Goal: Information Seeking & Learning: Learn about a topic

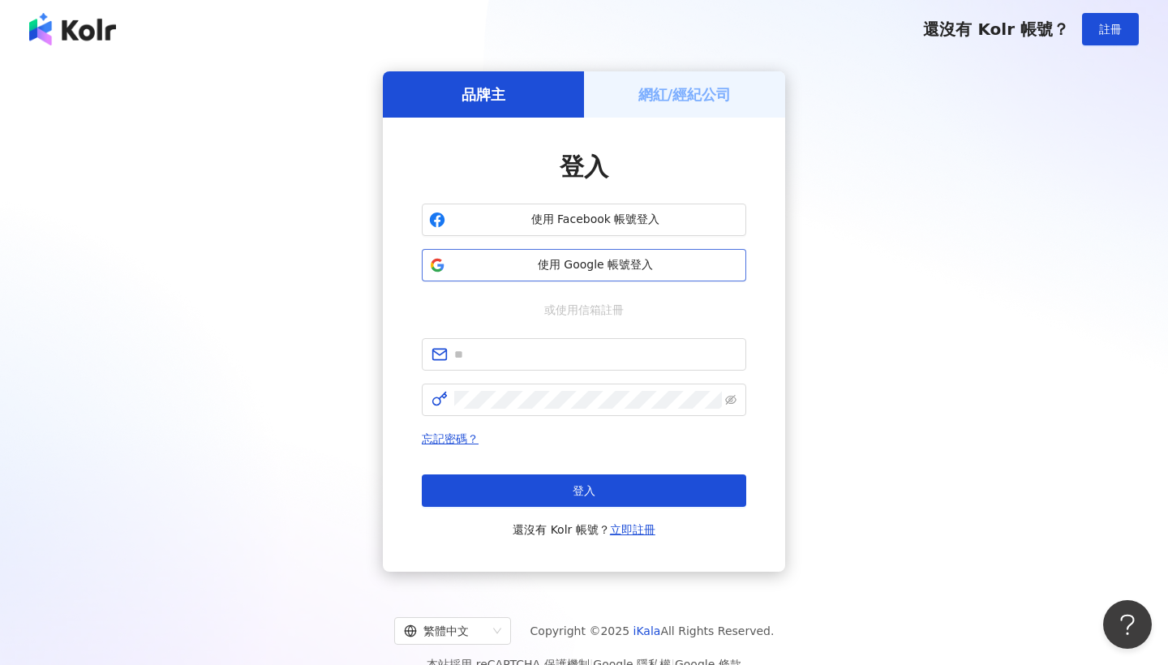
click at [628, 268] on span "使用 Google 帳號登入" at bounding box center [595, 265] width 287 height 16
click at [607, 260] on span "使用 Google 帳號登入" at bounding box center [595, 265] width 287 height 16
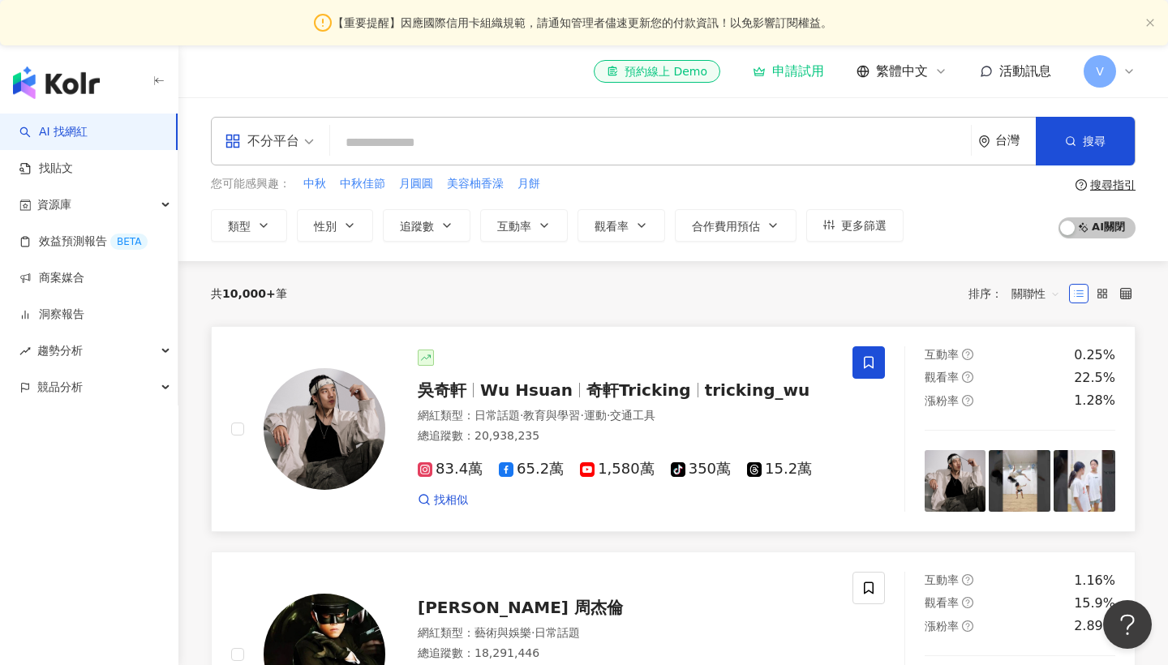
type input "*"
type input "******"
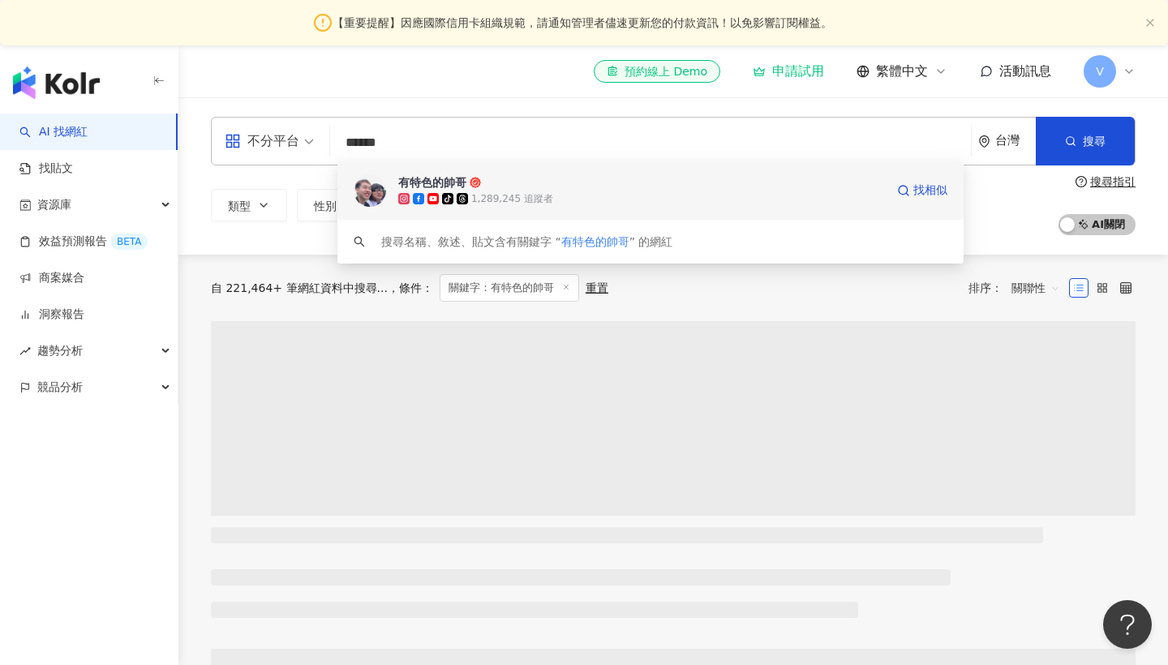
click at [561, 191] on div "tiktok-icon 1,289,245 追蹤者" at bounding box center [641, 199] width 487 height 16
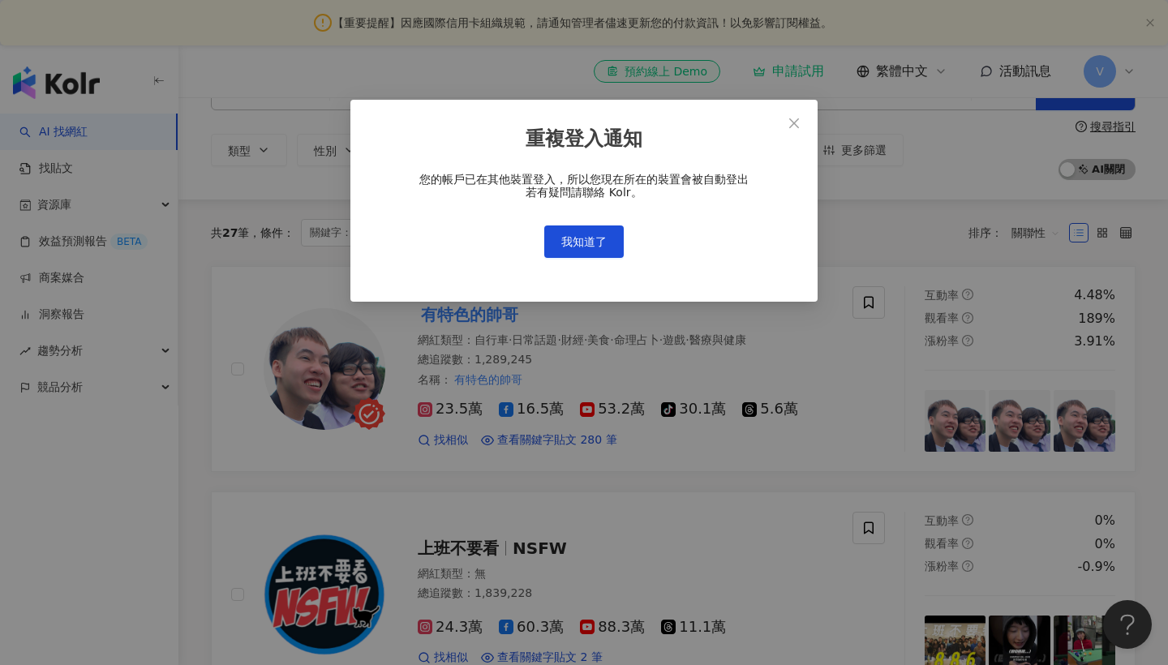
scroll to position [57, 0]
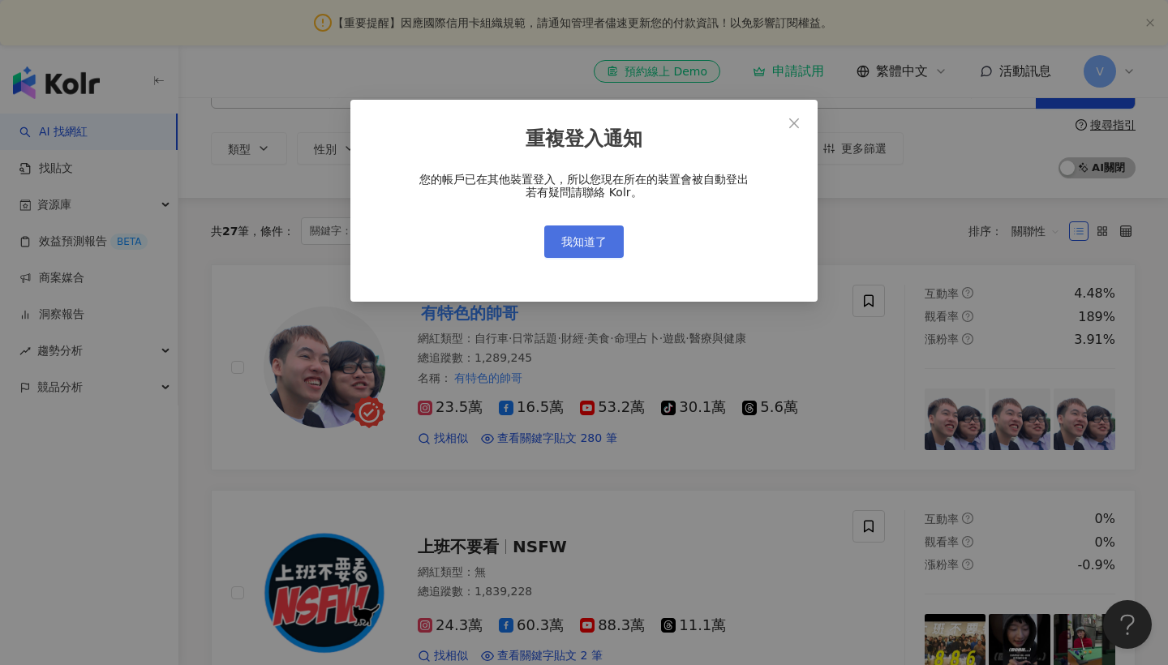
click at [598, 243] on span "我知道了" at bounding box center [583, 241] width 45 height 13
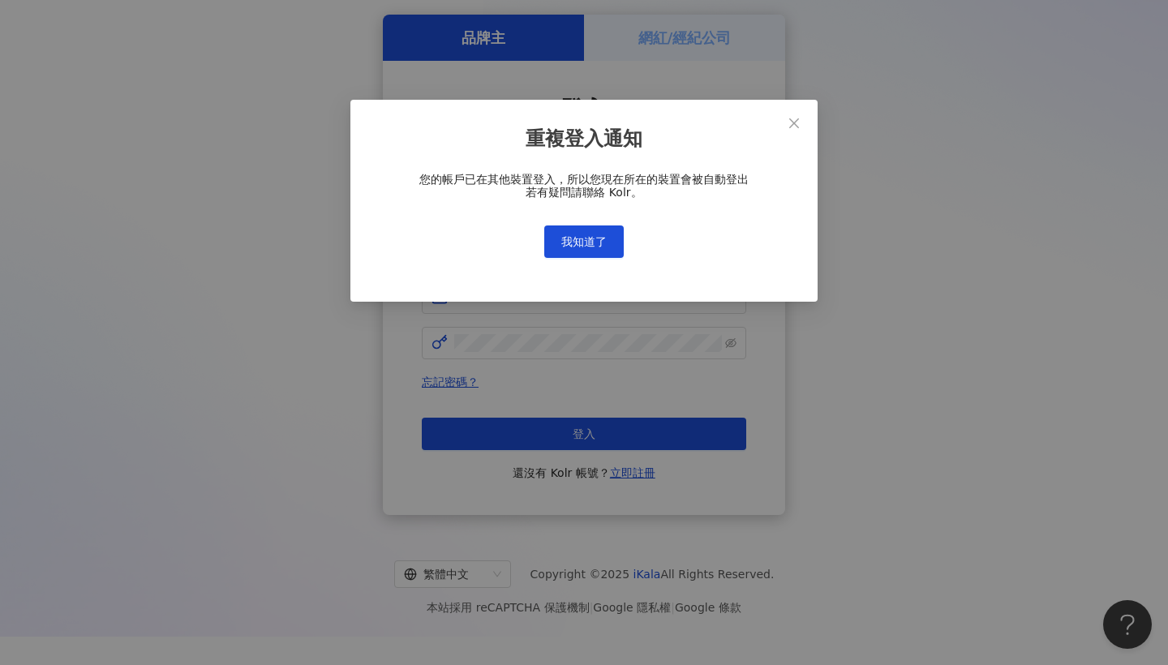
click at [601, 237] on div "重複登入通知 您的帳戶已在其他裝置登入，所以您現在所在的裝置會被自動登出 若有疑問請聯絡 Kolr。 我知道了" at bounding box center [584, 332] width 1168 height 665
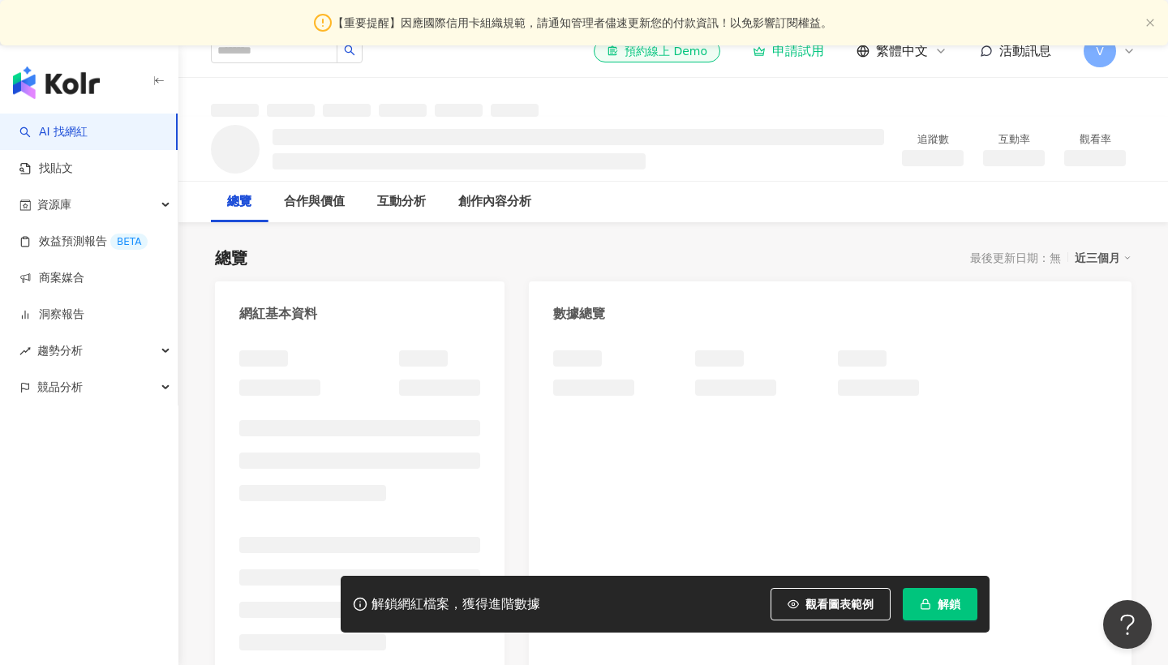
scroll to position [21, 0]
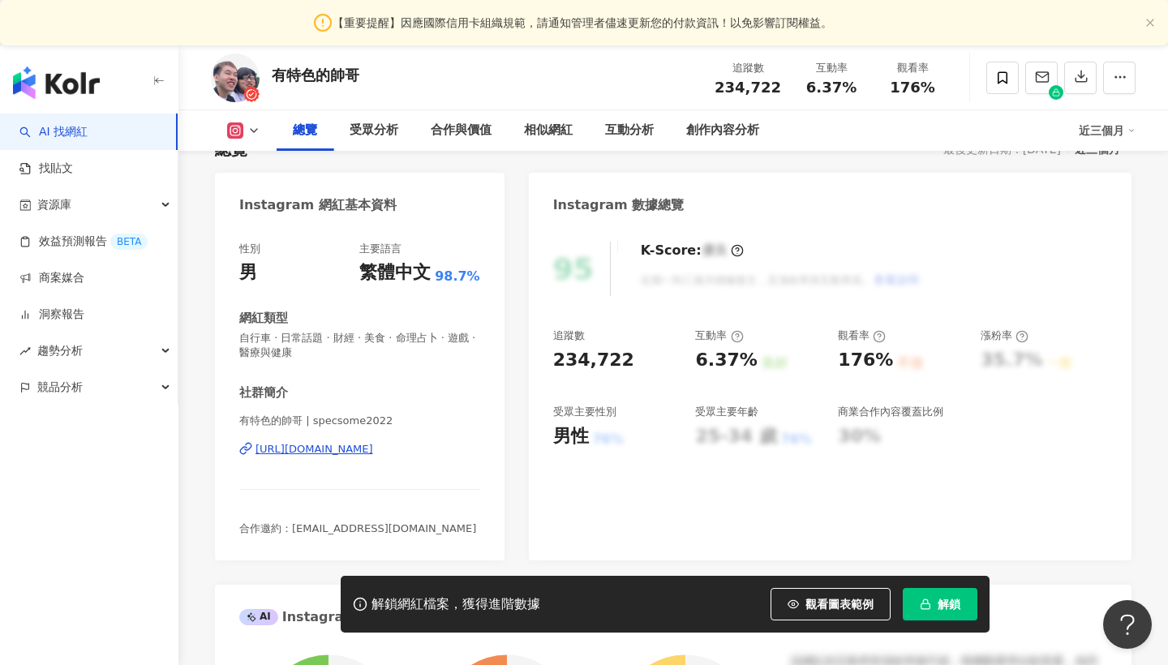
scroll to position [129, 0]
click at [385, 125] on div "受眾分析" at bounding box center [374, 130] width 49 height 19
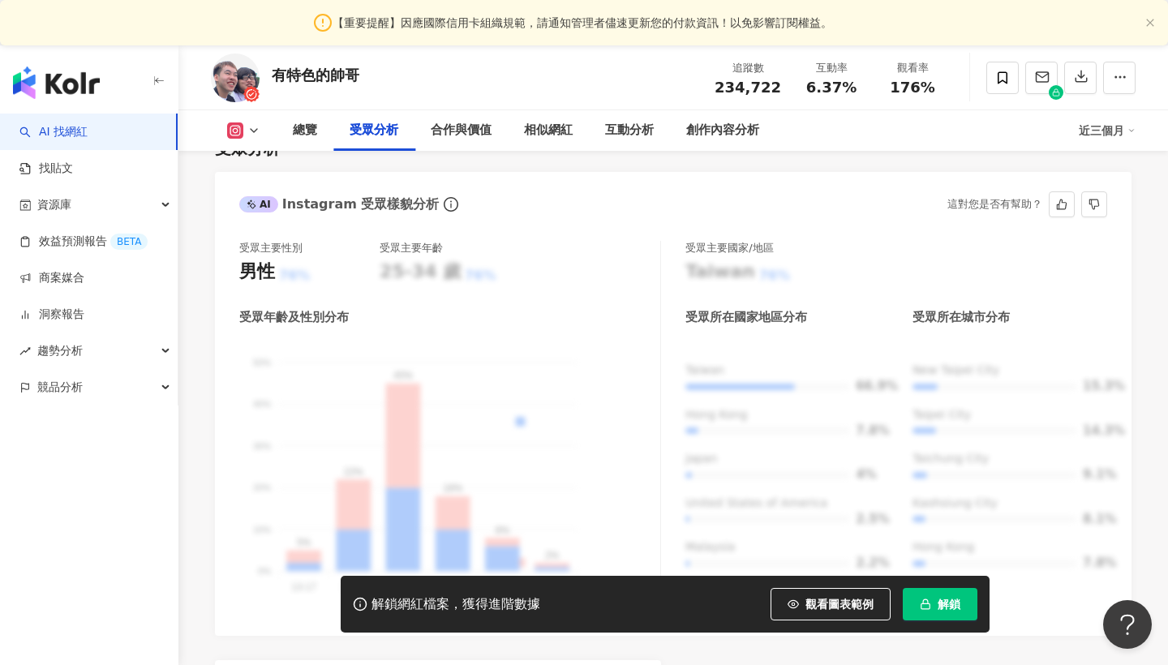
scroll to position [1409, 0]
click at [466, 138] on div "合作與價值" at bounding box center [461, 130] width 61 height 19
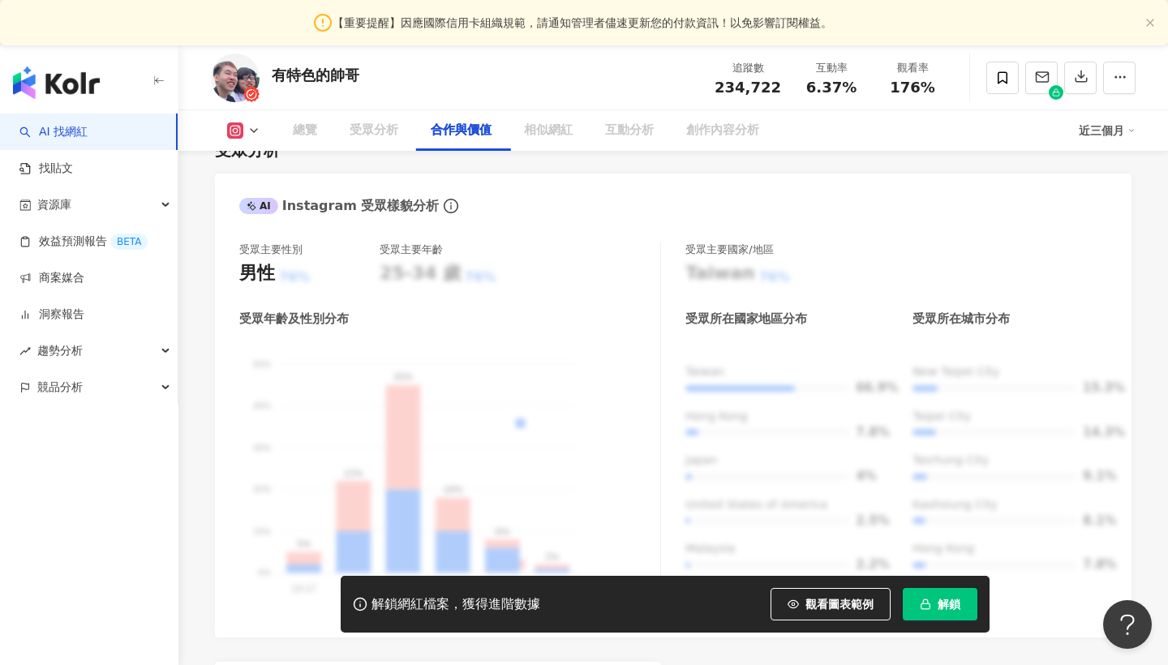
scroll to position [2194, 0]
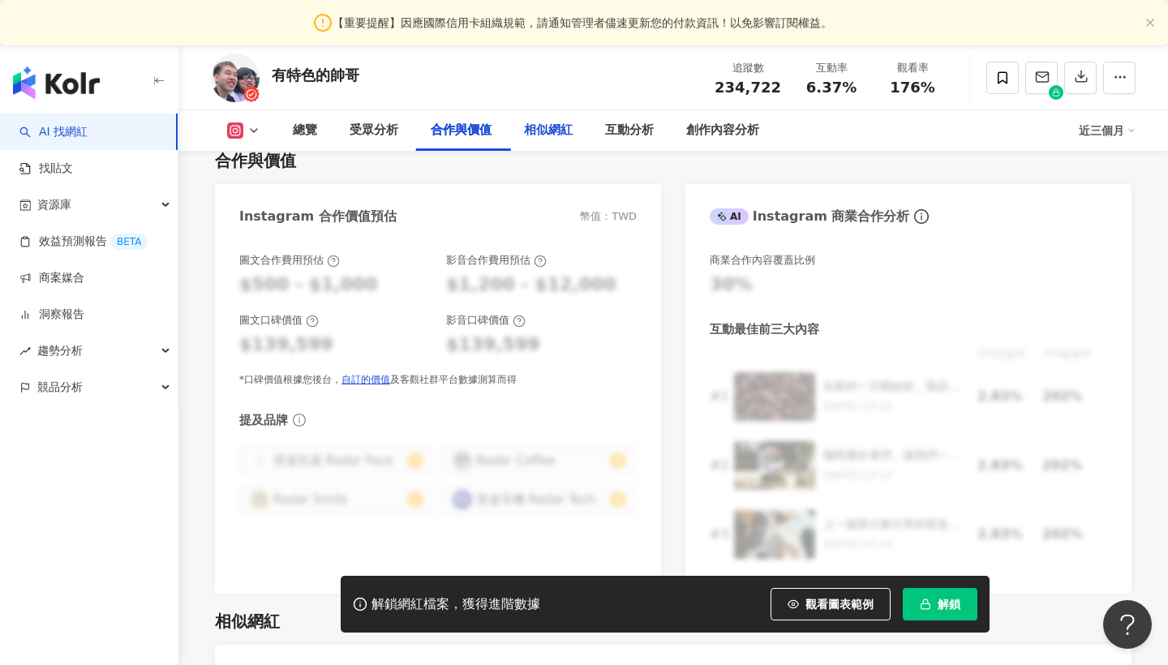
click at [552, 144] on div "相似網紅" at bounding box center [548, 130] width 81 height 41
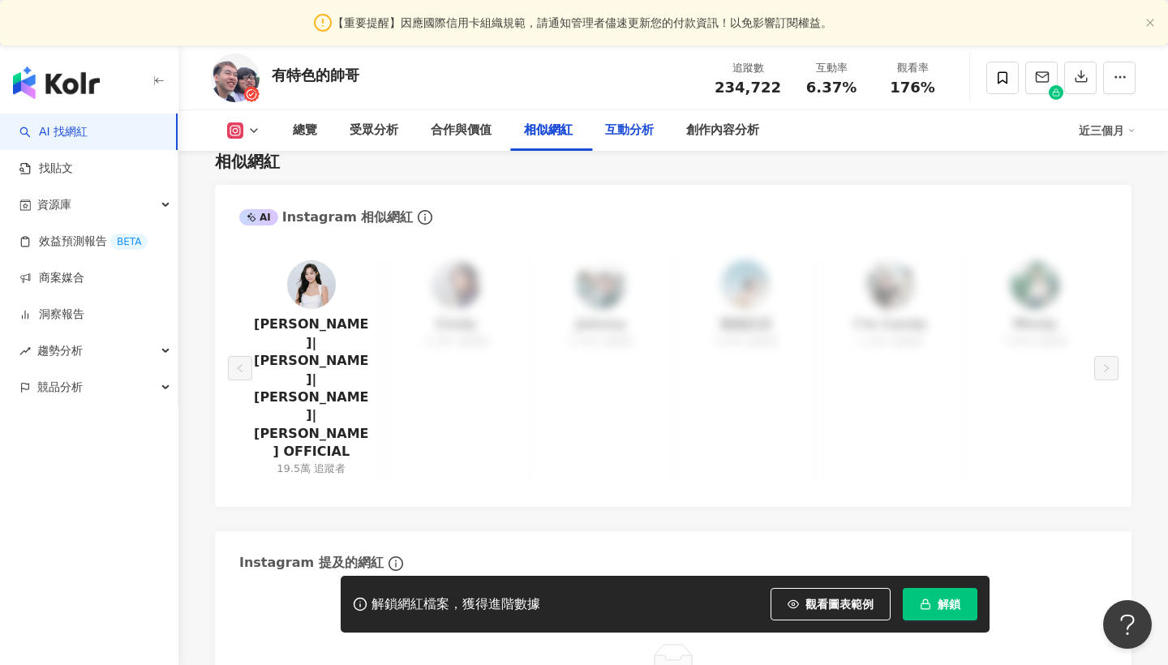
click at [636, 135] on div "互動分析" at bounding box center [629, 130] width 49 height 19
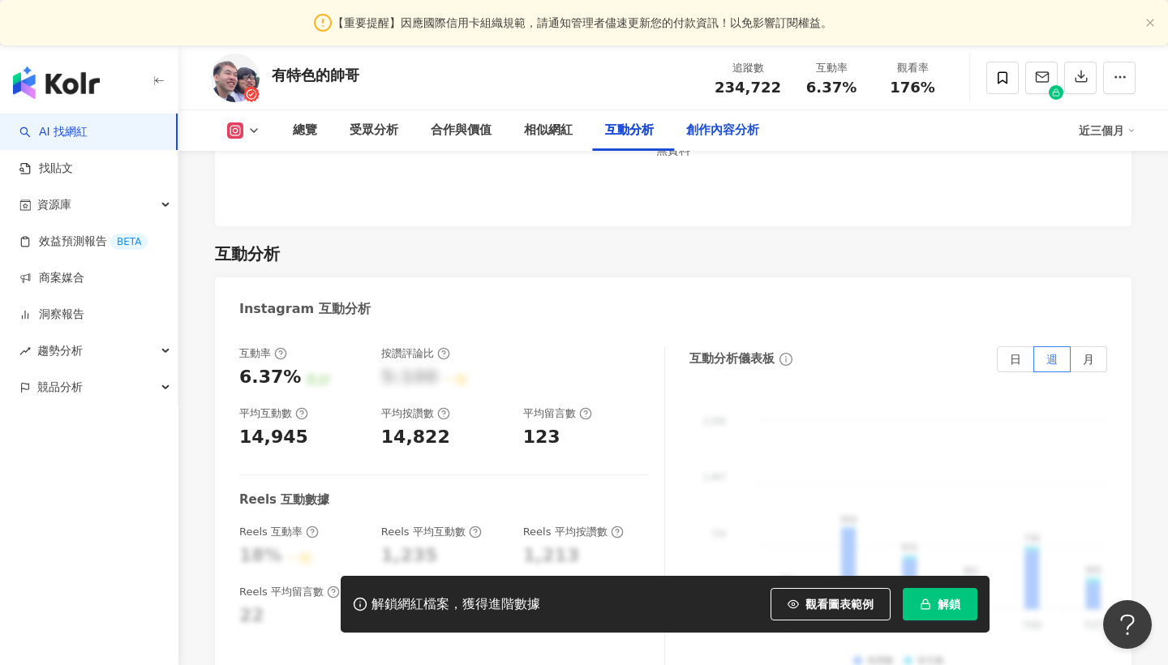
click at [741, 135] on div "創作內容分析" at bounding box center [722, 130] width 73 height 19
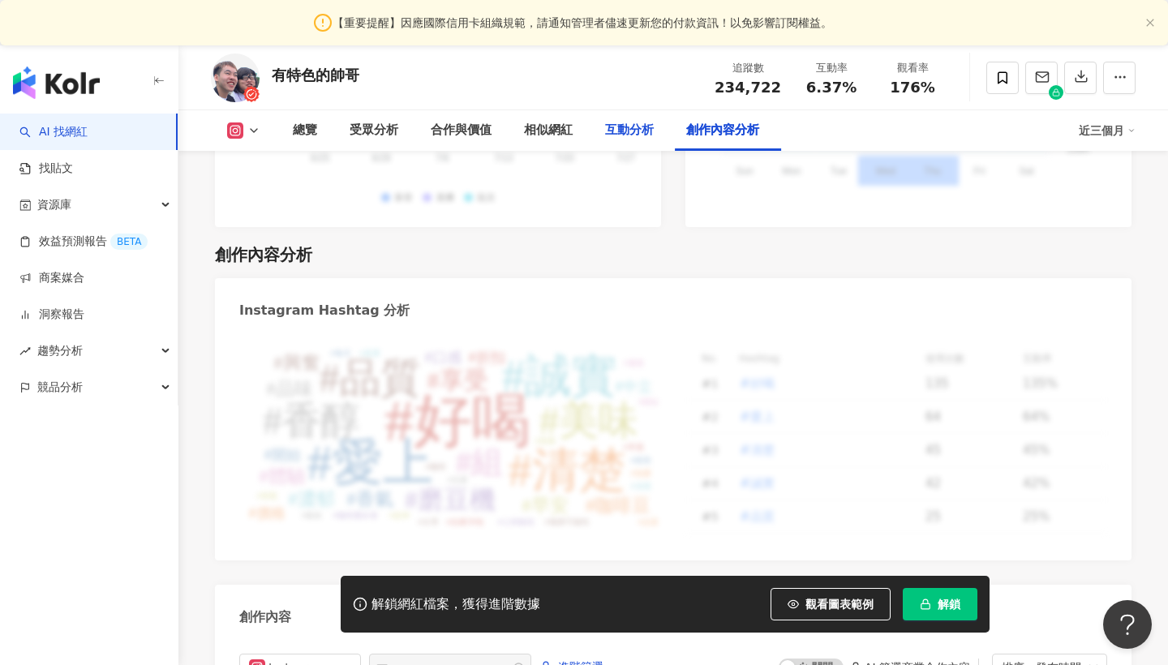
click at [617, 124] on div "互動分析" at bounding box center [629, 130] width 49 height 19
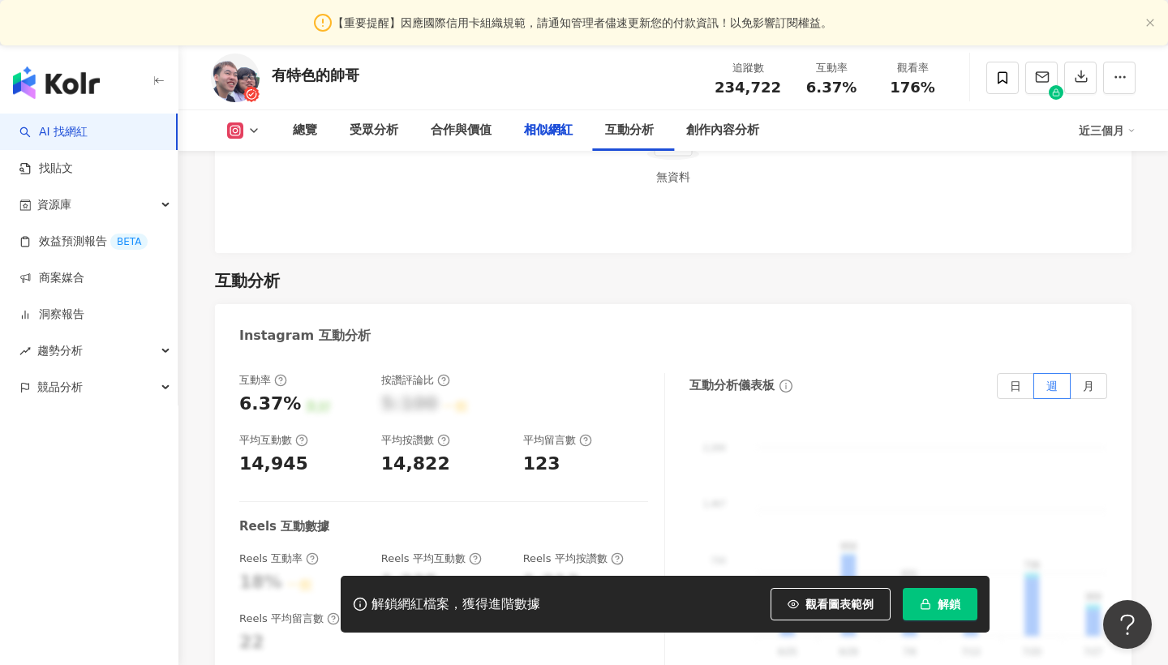
scroll to position [3147, 0]
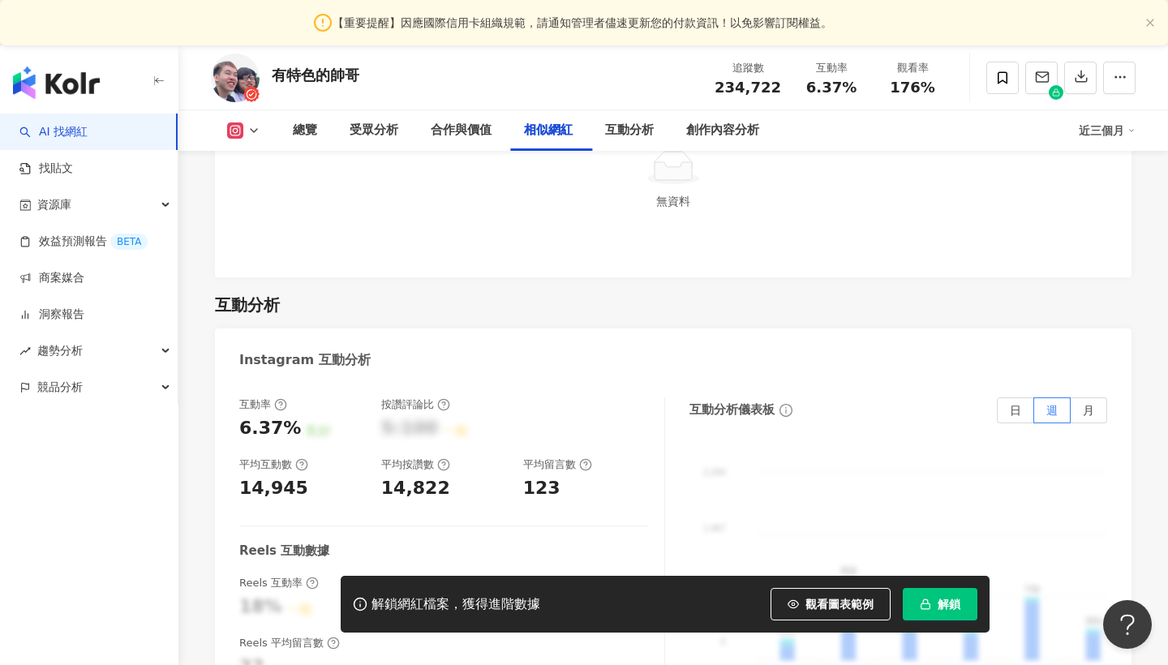
click at [557, 135] on div "相似網紅" at bounding box center [548, 130] width 49 height 19
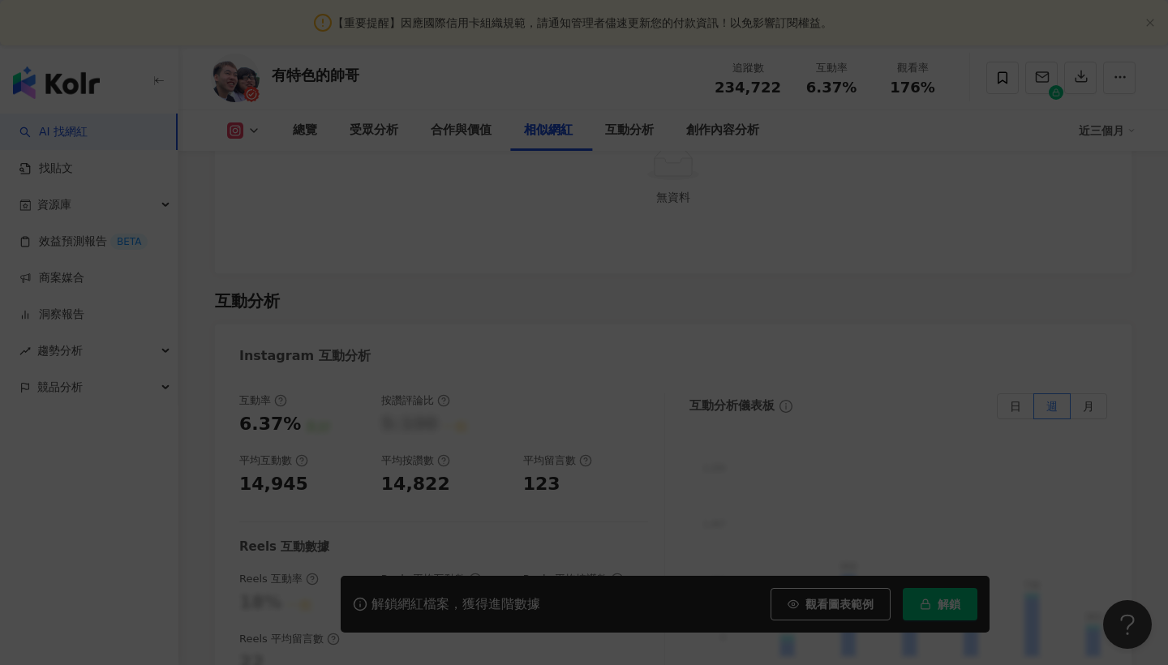
scroll to position [3150, 0]
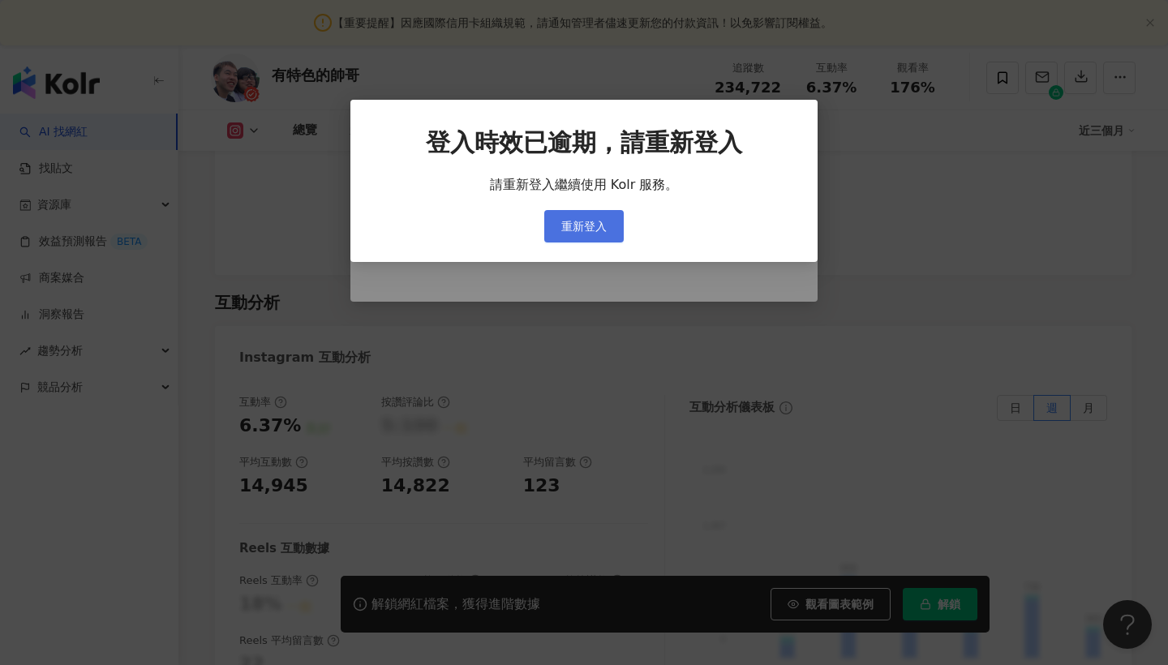
click at [584, 218] on button "重新登入" at bounding box center [583, 226] width 79 height 32
click at [599, 224] on span "重新登入" at bounding box center [583, 226] width 45 height 13
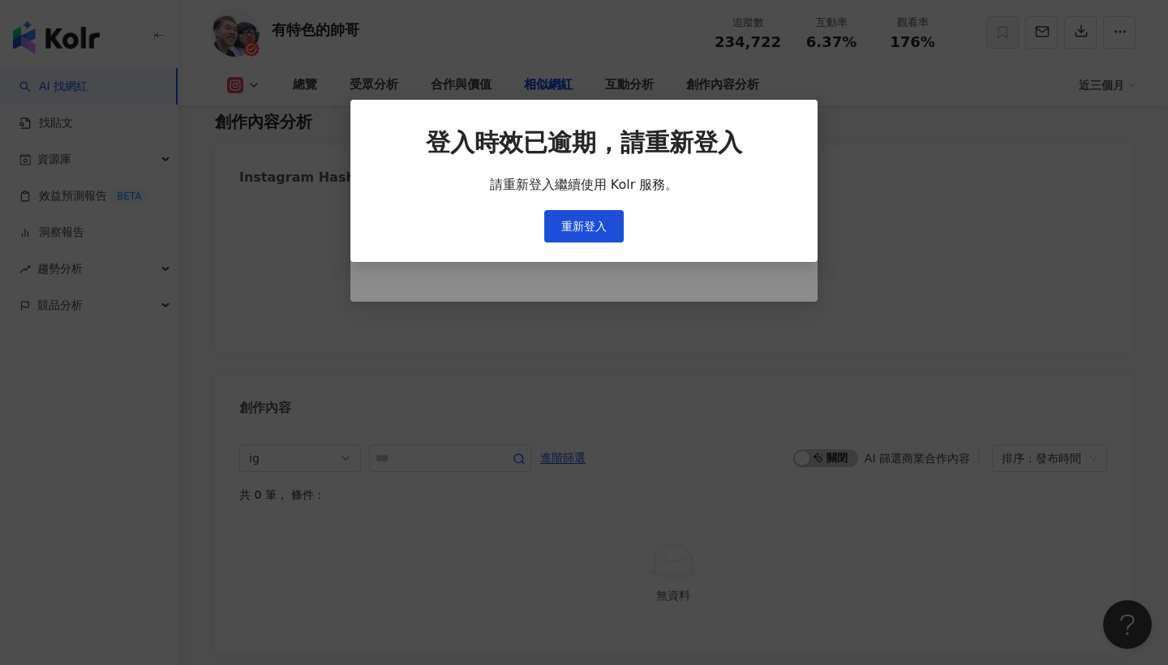
click at [584, 216] on div "登入時效已逾期，請重新登入 請重新登入繼續使用 Kolr 服務。 重新登入" at bounding box center [584, 332] width 1168 height 665
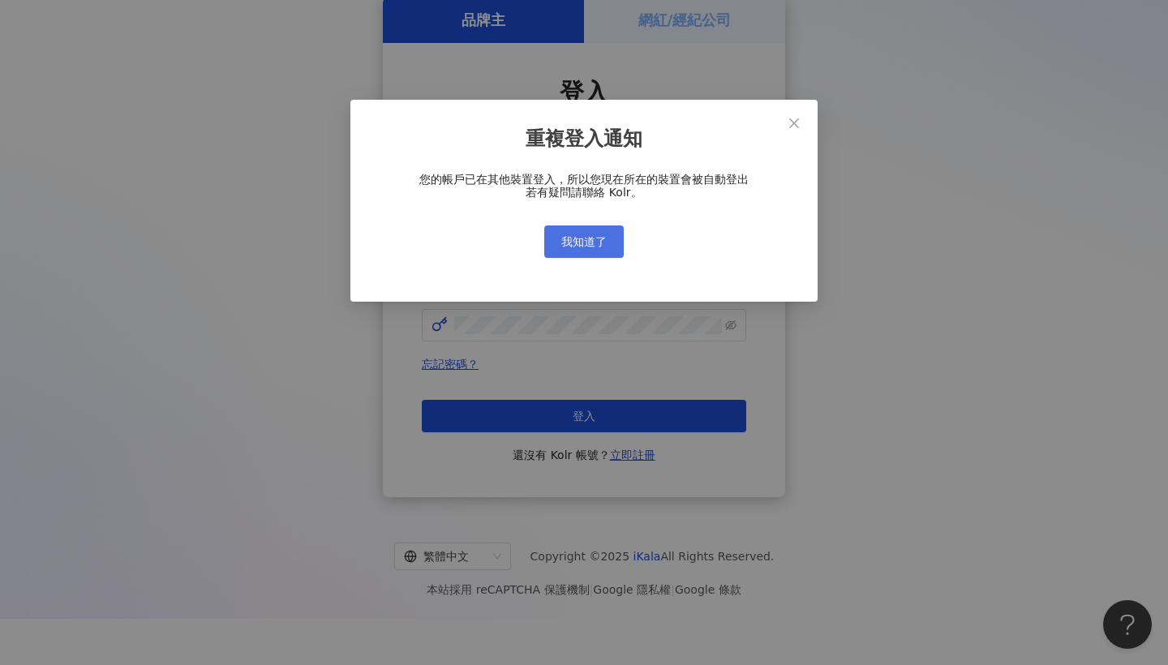
click at [575, 250] on button "我知道了" at bounding box center [583, 241] width 79 height 32
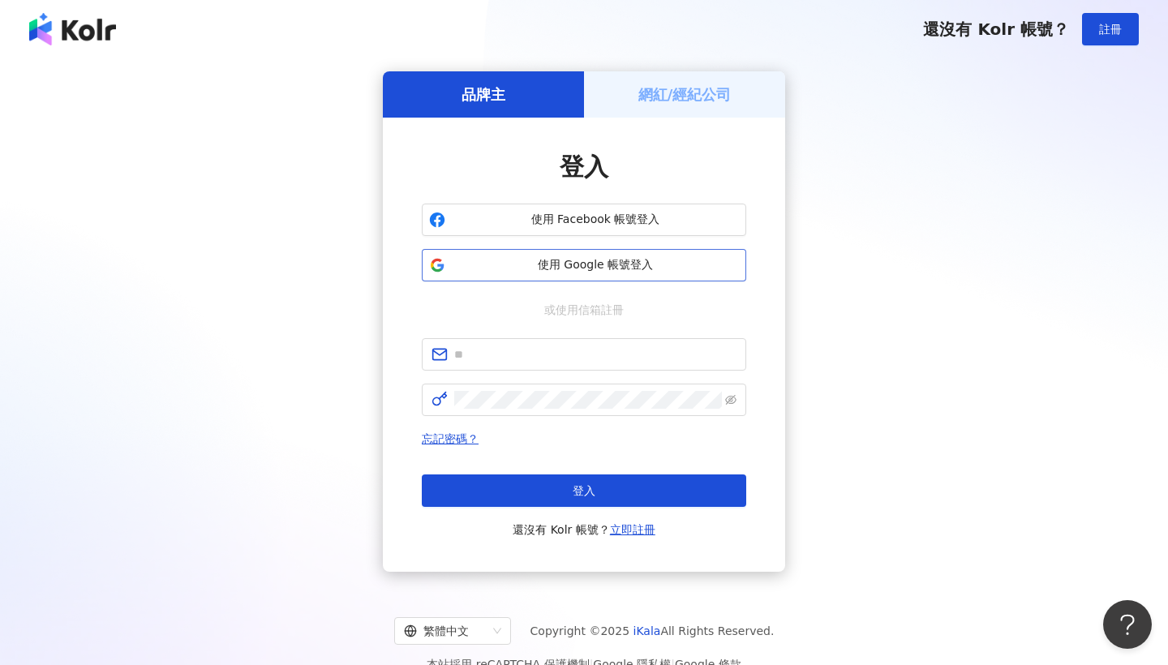
click at [627, 263] on span "使用 Google 帳號登入" at bounding box center [595, 265] width 287 height 16
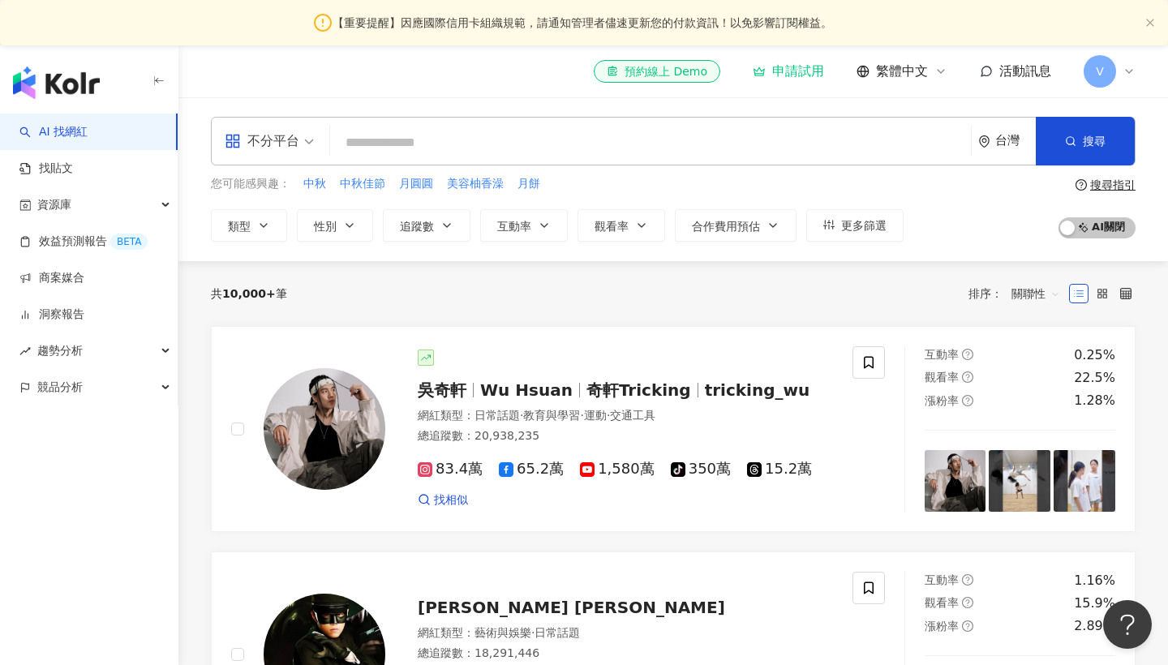
click at [795, 74] on div "申請試用" at bounding box center [788, 71] width 71 height 16
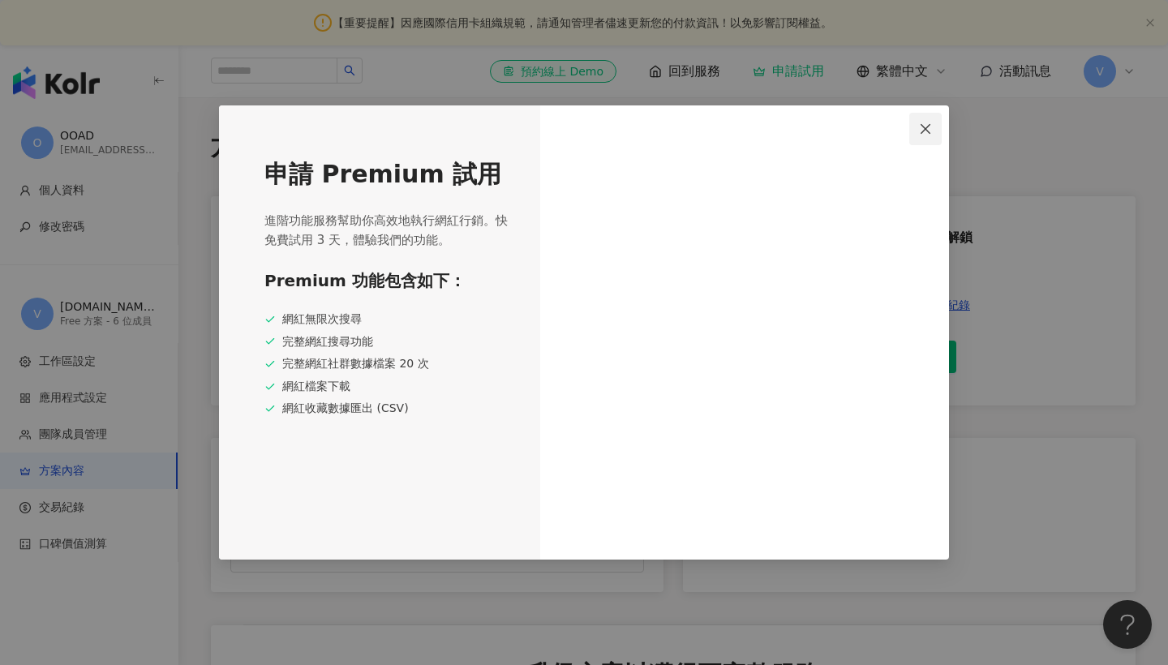
click at [922, 140] on button "Close" at bounding box center [925, 129] width 32 height 32
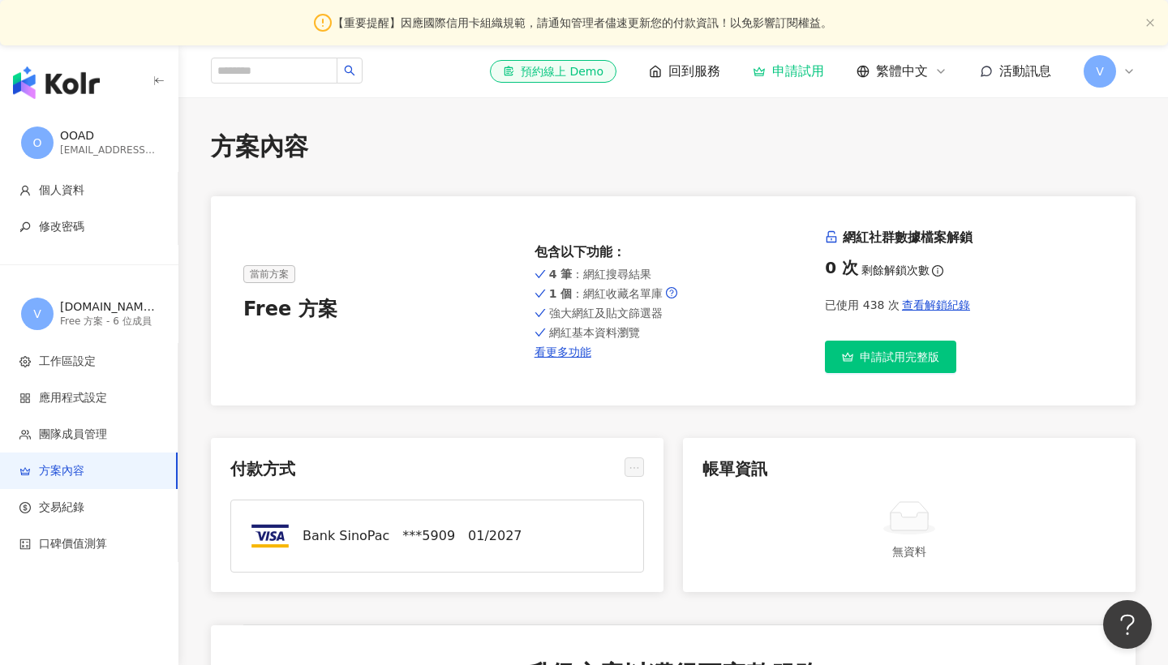
click at [794, 65] on div "申請試用" at bounding box center [788, 71] width 71 height 16
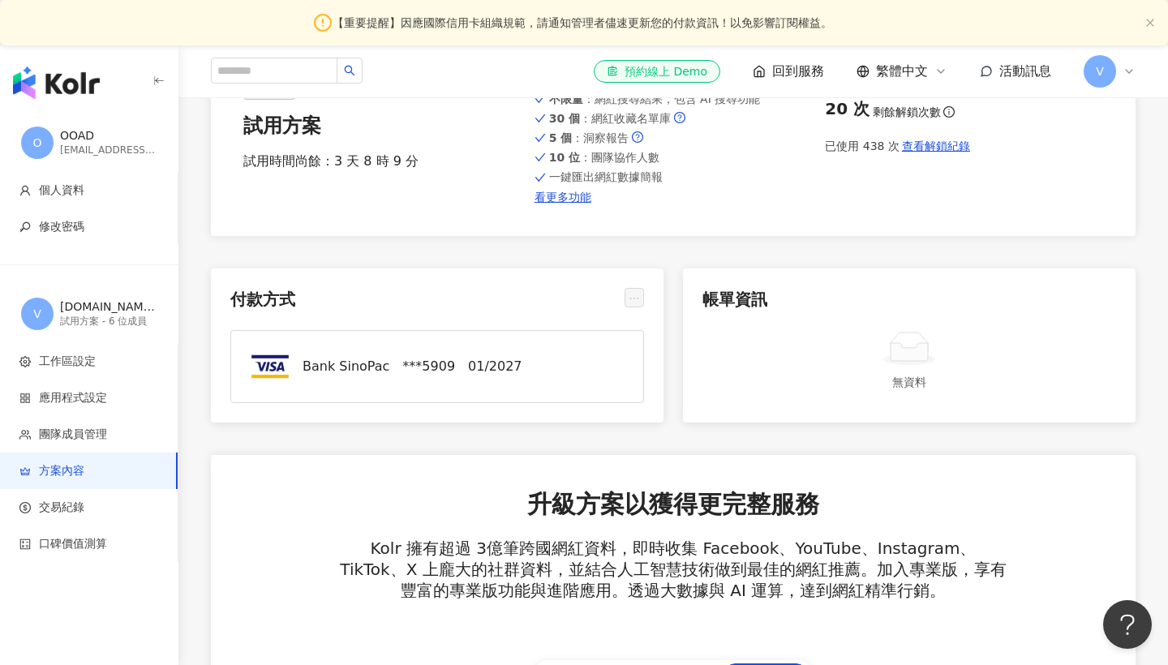
scroll to position [178, 0]
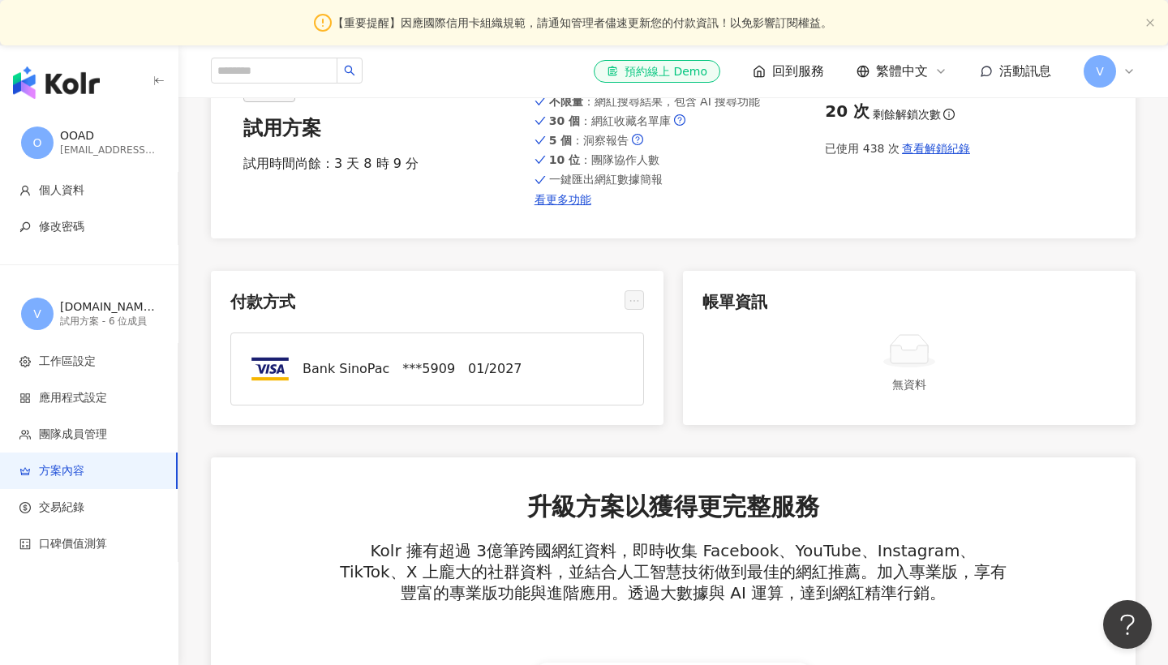
click at [497, 363] on div "01 / 2027" at bounding box center [495, 369] width 54 height 18
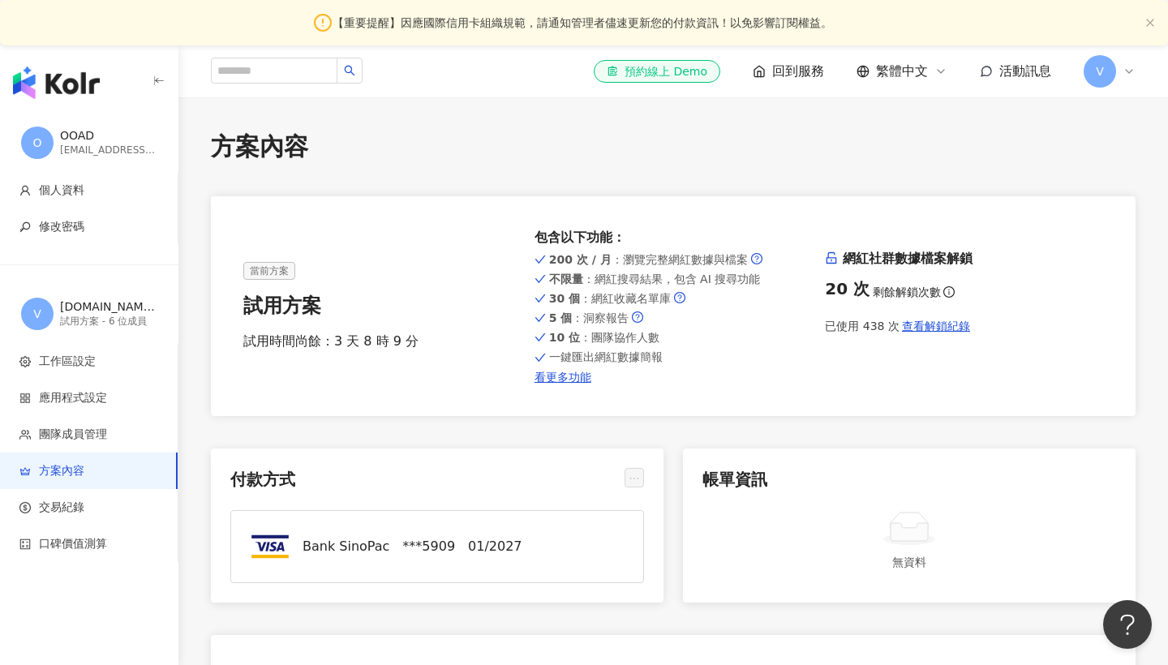
scroll to position [0, 0]
click at [82, 84] on img "button" at bounding box center [56, 83] width 87 height 32
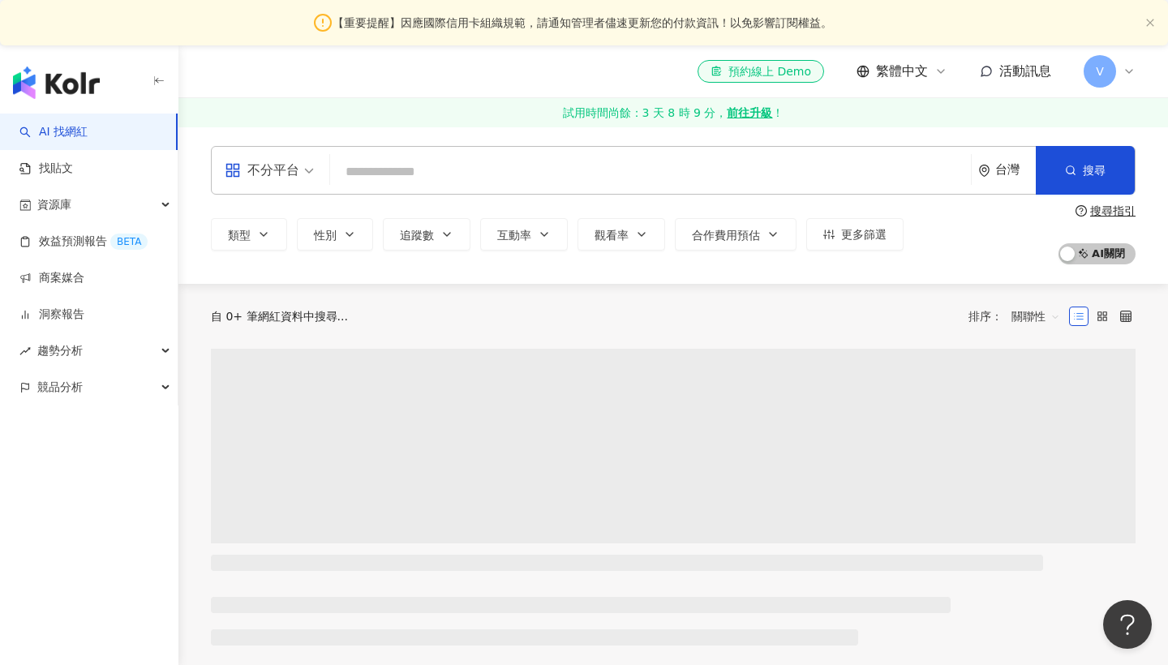
click at [589, 167] on input "search" at bounding box center [651, 172] width 628 height 31
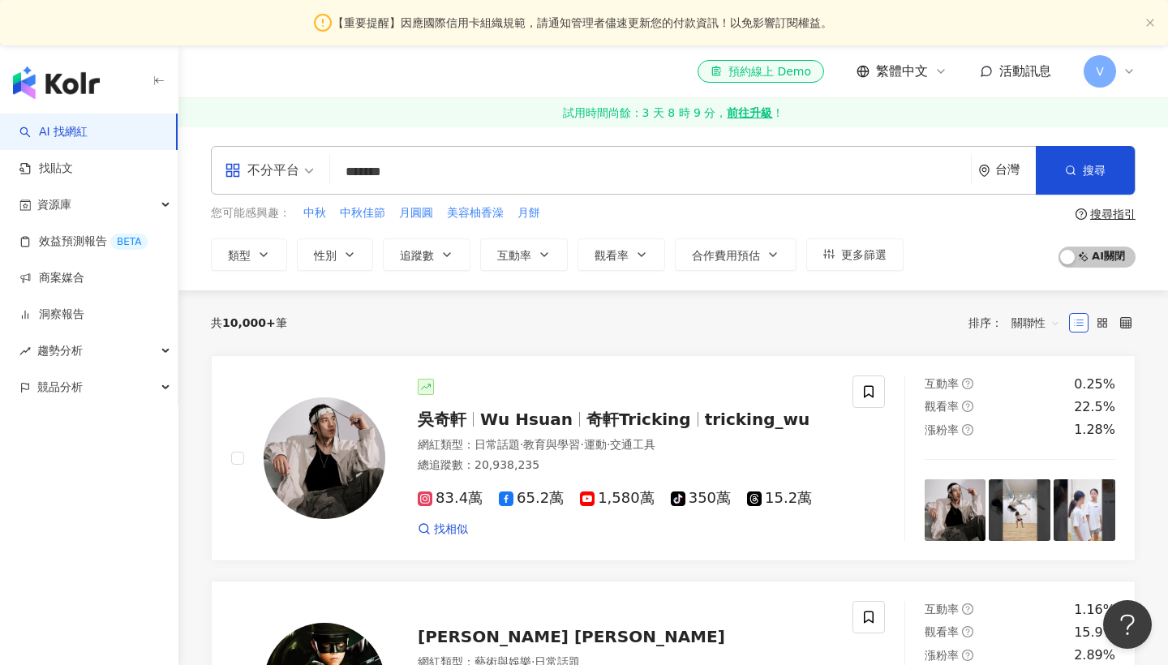
type input "******"
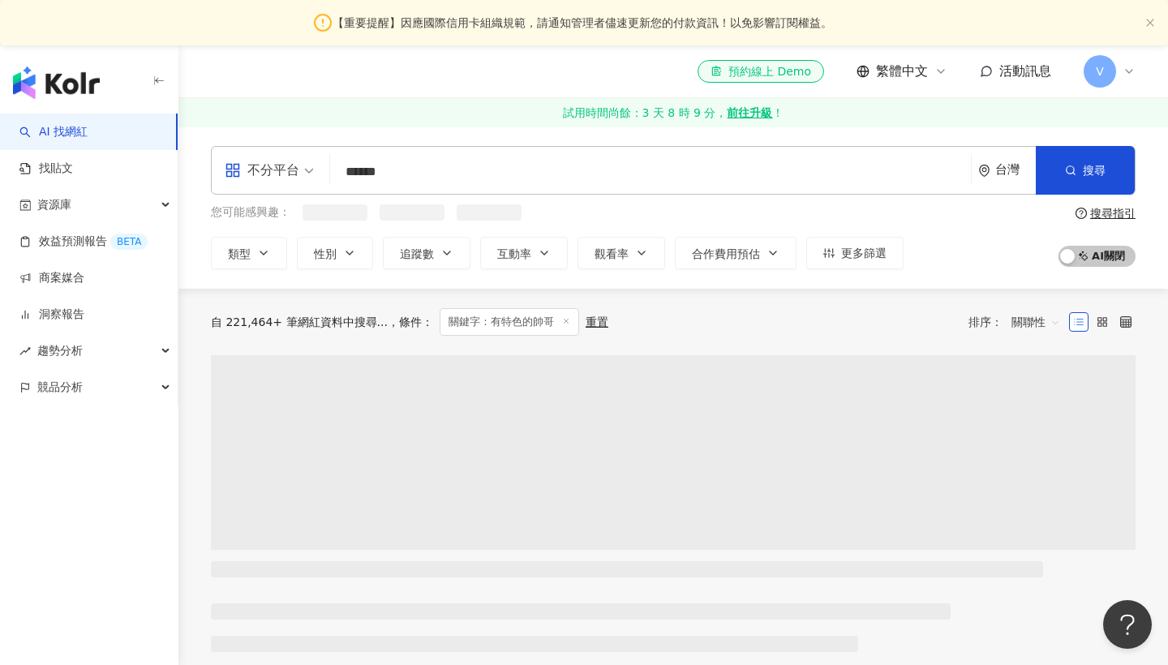
click at [681, 165] on input "******" at bounding box center [651, 172] width 628 height 31
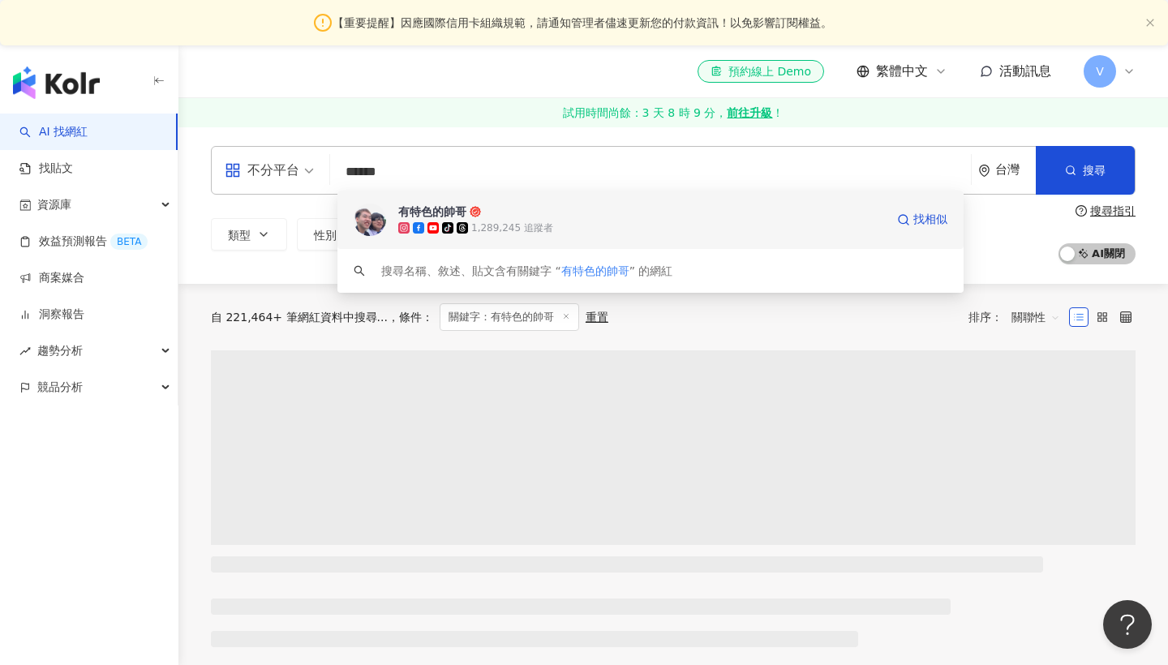
click at [588, 217] on span "有特色的帥哥" at bounding box center [641, 212] width 487 height 16
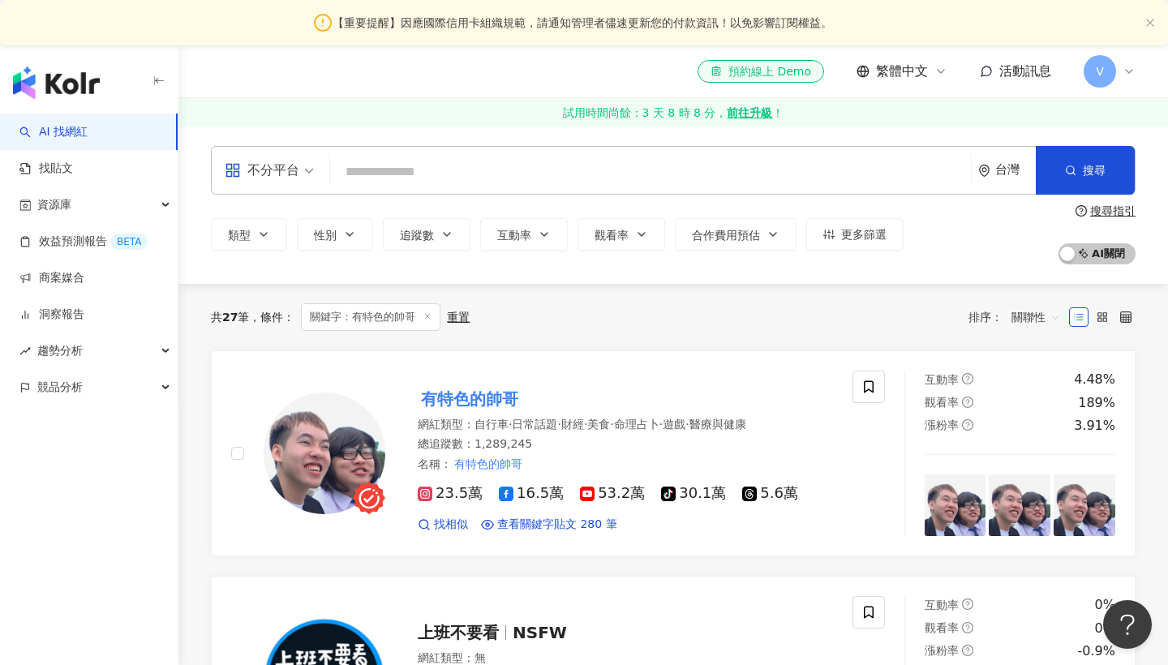
drag, startPoint x: 590, startPoint y: 113, endPoint x: 632, endPoint y: 113, distance: 41.4
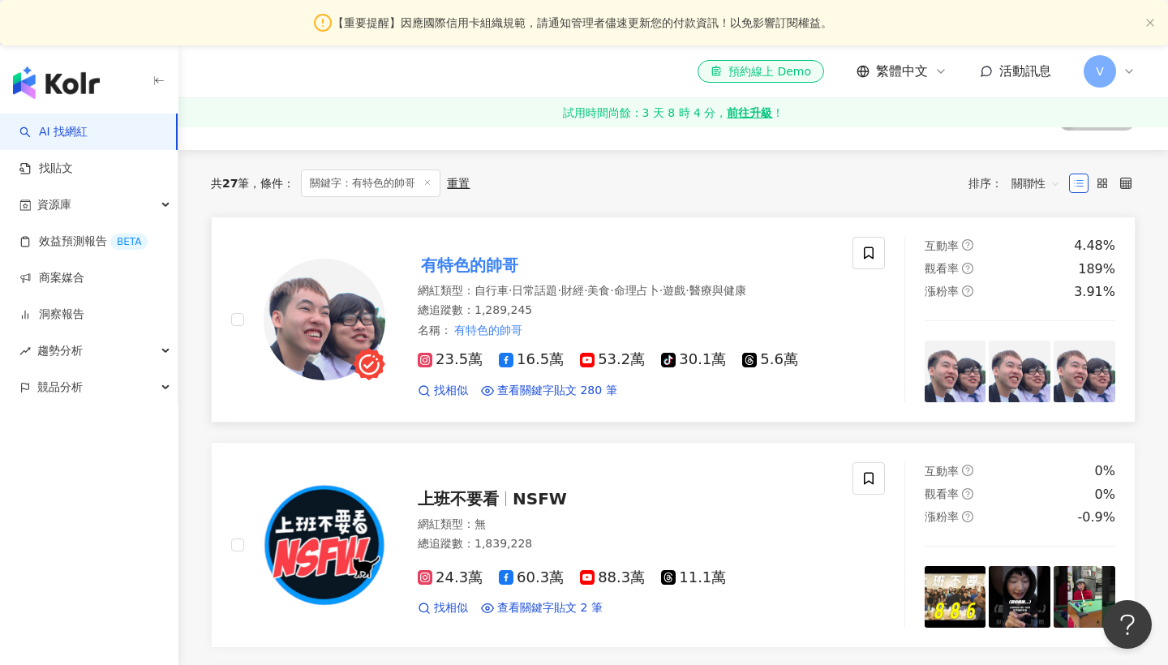
scroll to position [135, 0]
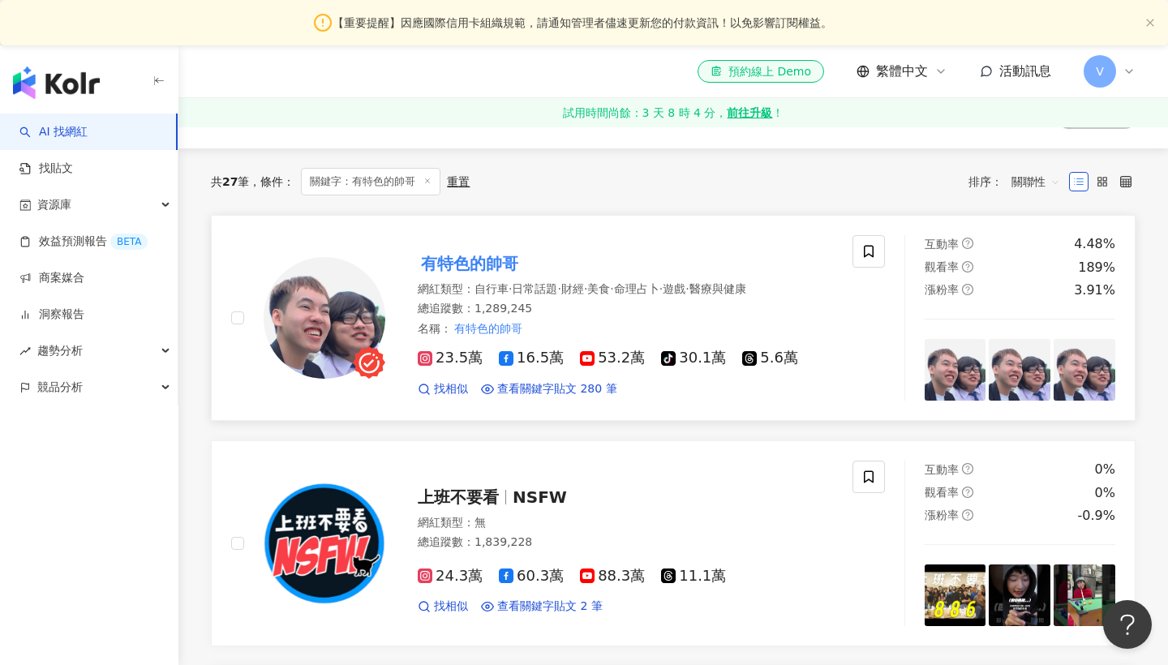
click at [698, 256] on div "有特色的帥哥" at bounding box center [625, 263] width 415 height 23
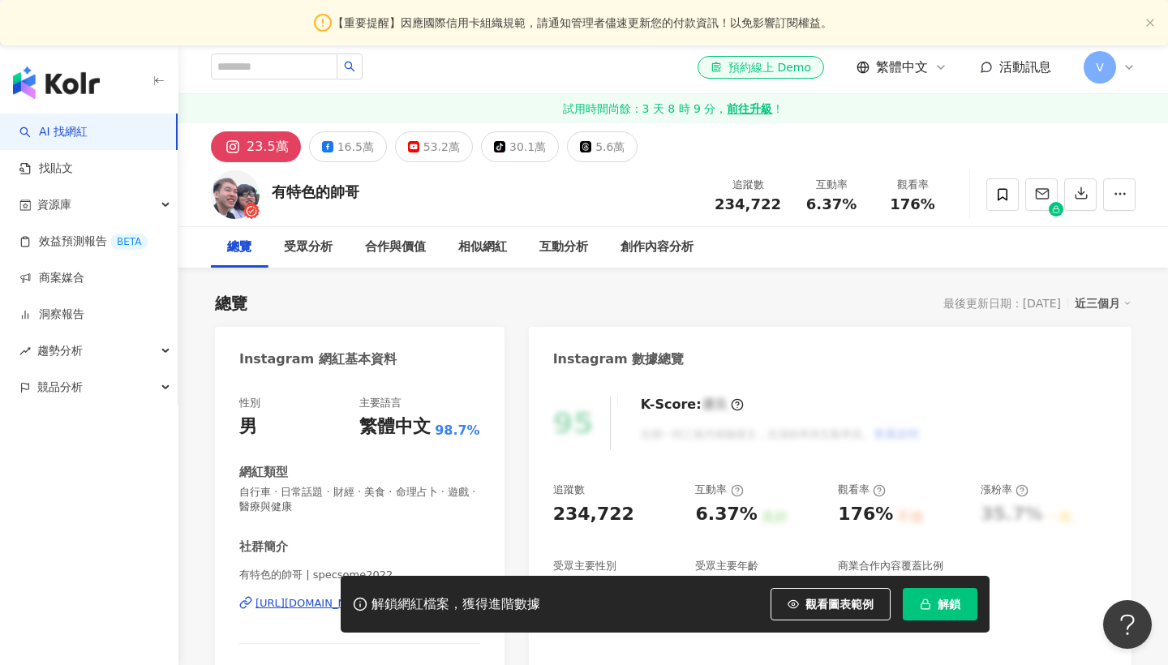
scroll to position [41, 0]
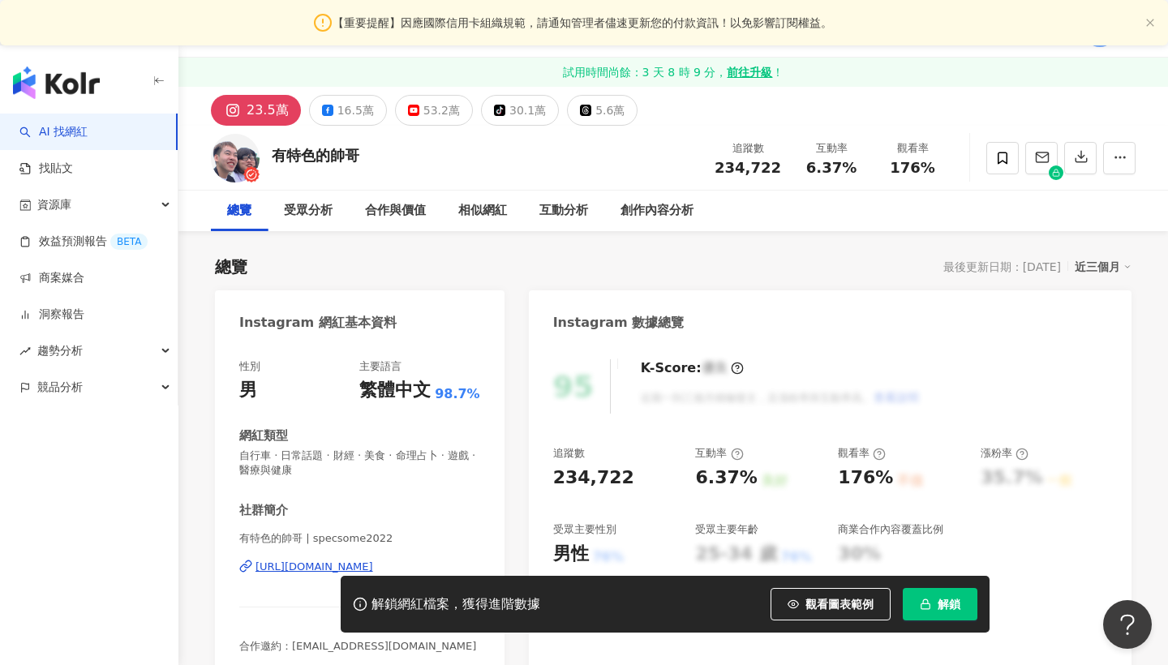
click at [549, 226] on div "互動分析" at bounding box center [563, 211] width 81 height 41
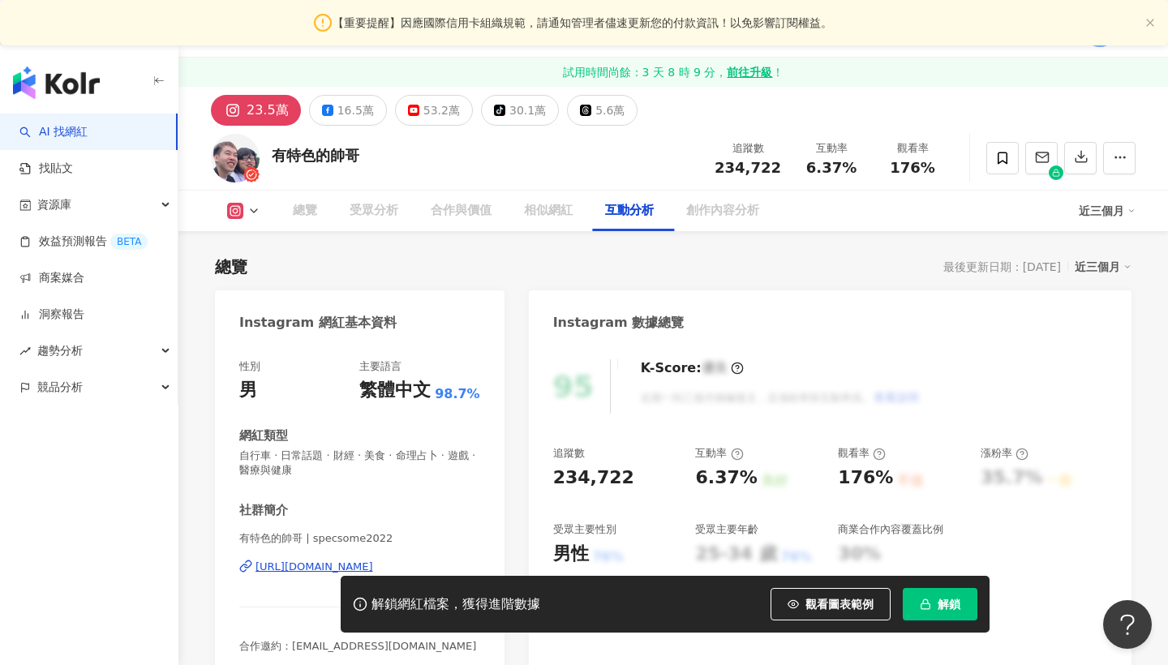
scroll to position [3227, 0]
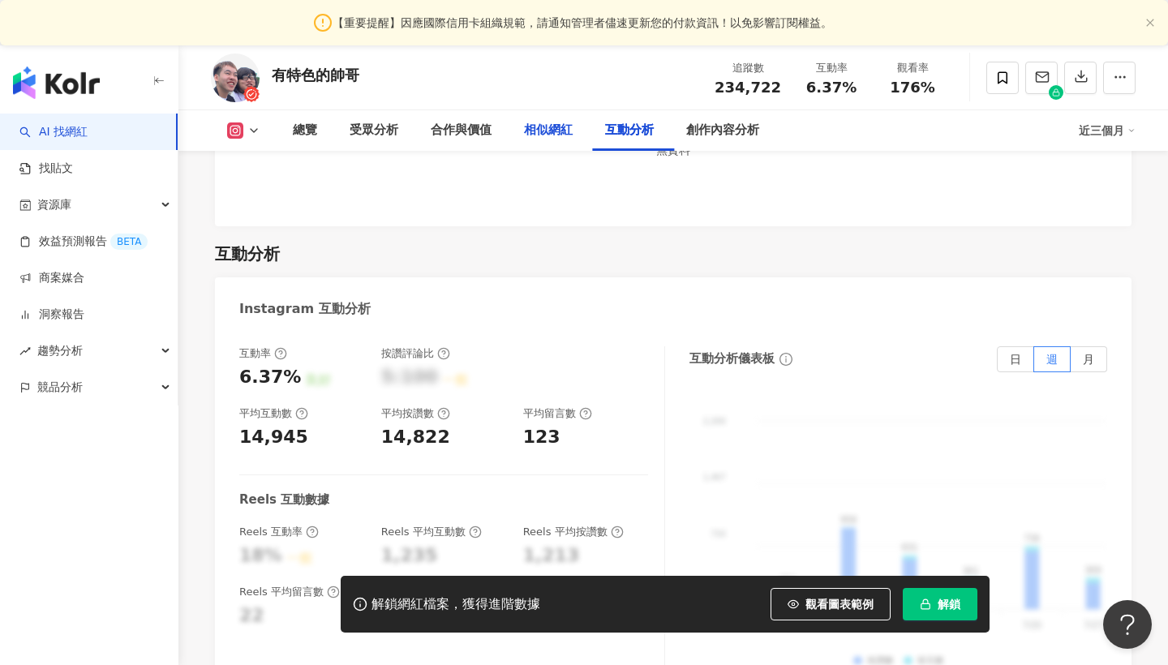
click at [559, 129] on div "相似網紅" at bounding box center [548, 130] width 49 height 19
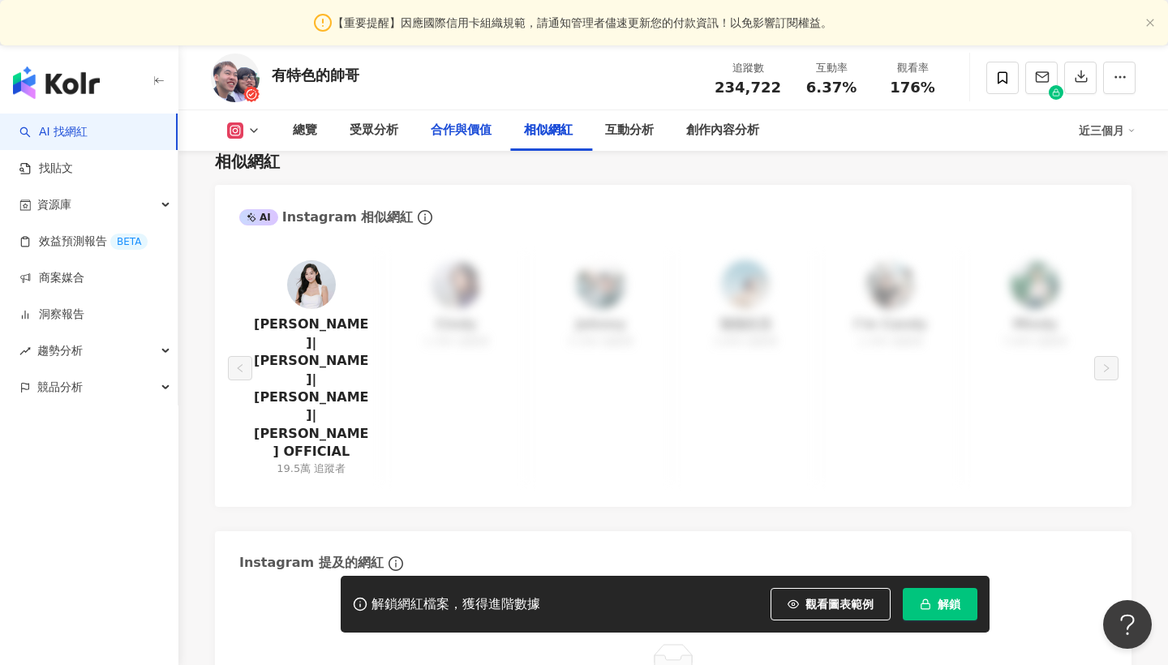
click at [479, 133] on div "合作與價值" at bounding box center [461, 130] width 61 height 19
click at [457, 139] on div "合作與價值" at bounding box center [461, 130] width 61 height 19
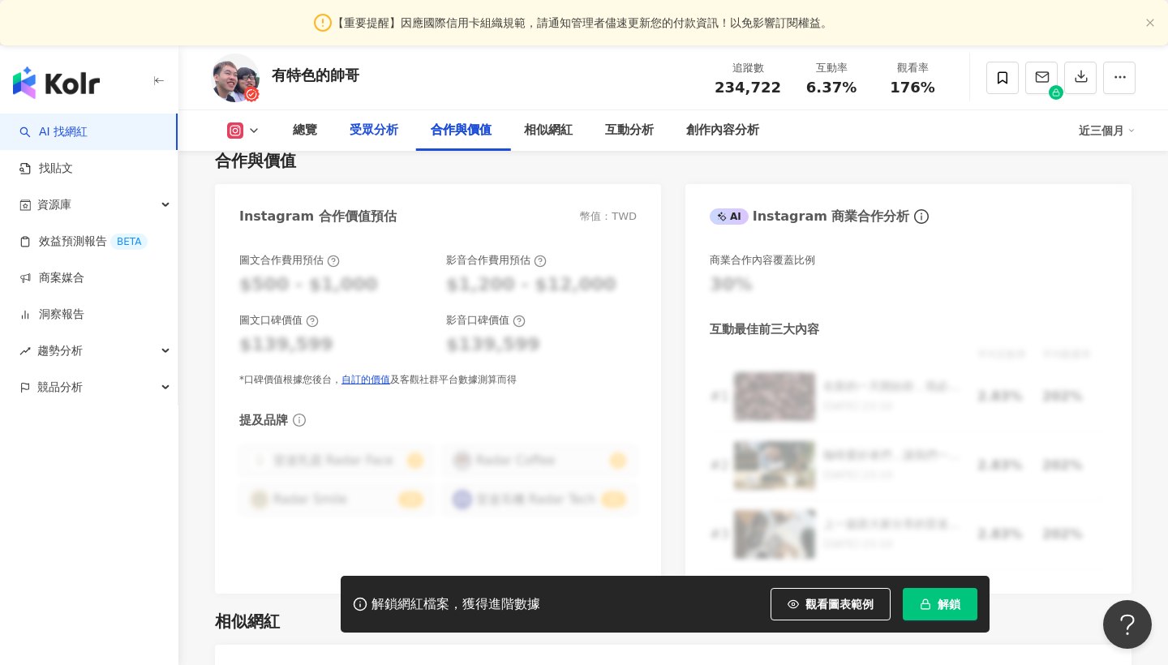
click at [388, 127] on div "受眾分析" at bounding box center [374, 130] width 49 height 19
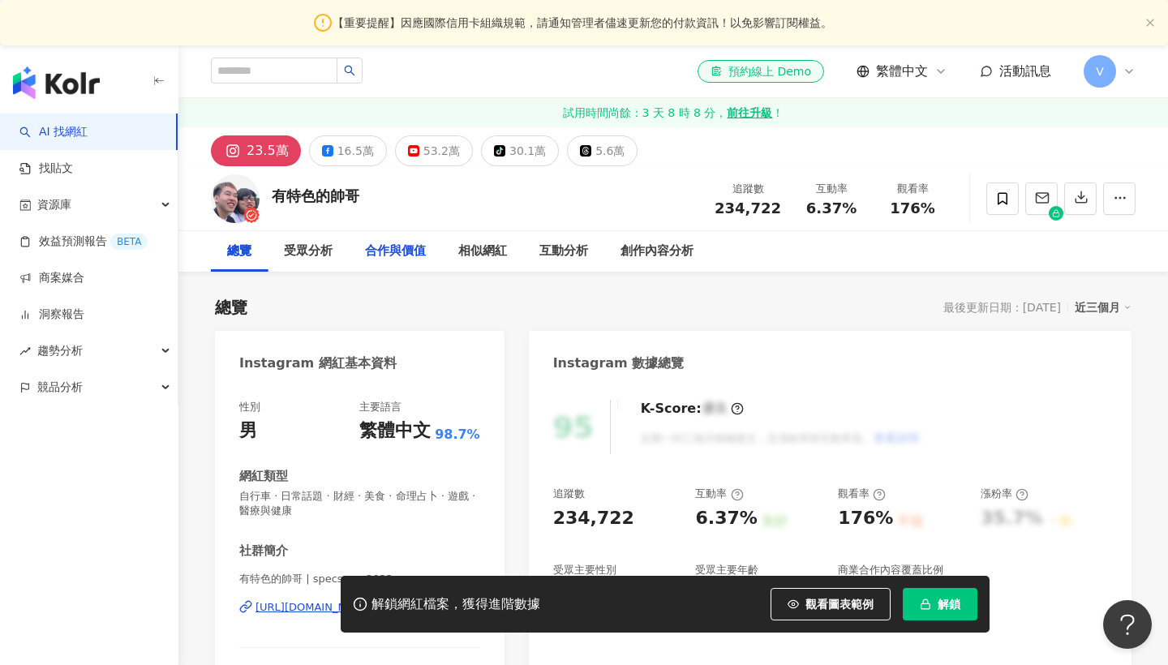
click at [419, 253] on div "合作與價值" at bounding box center [395, 251] width 61 height 19
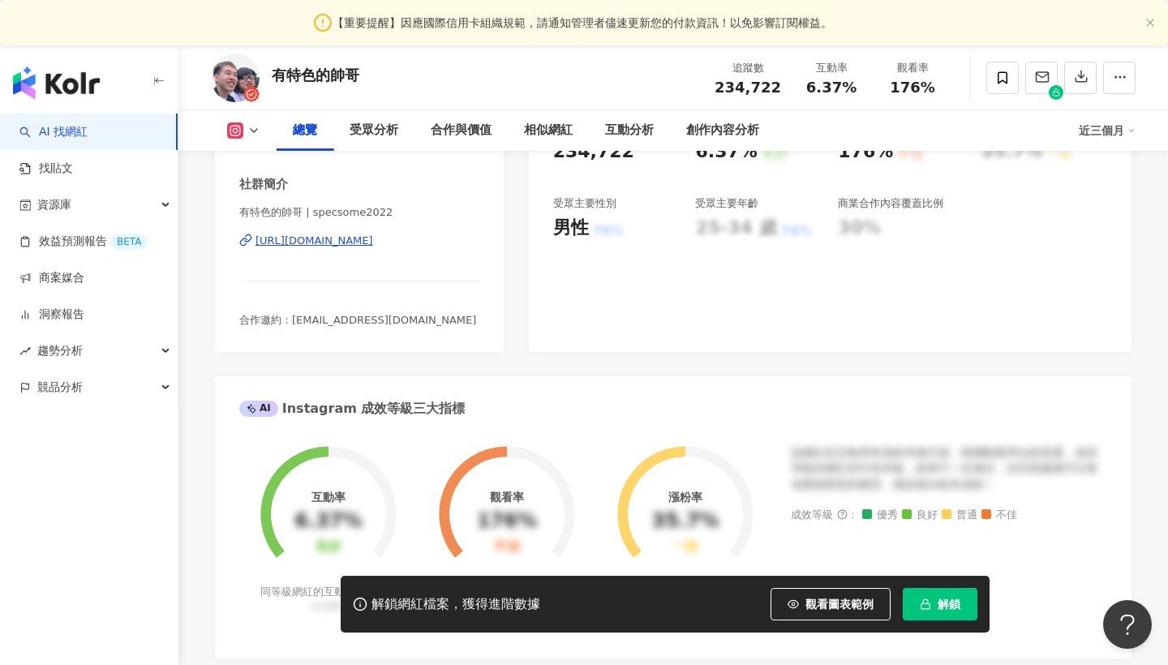
scroll to position [280, 0]
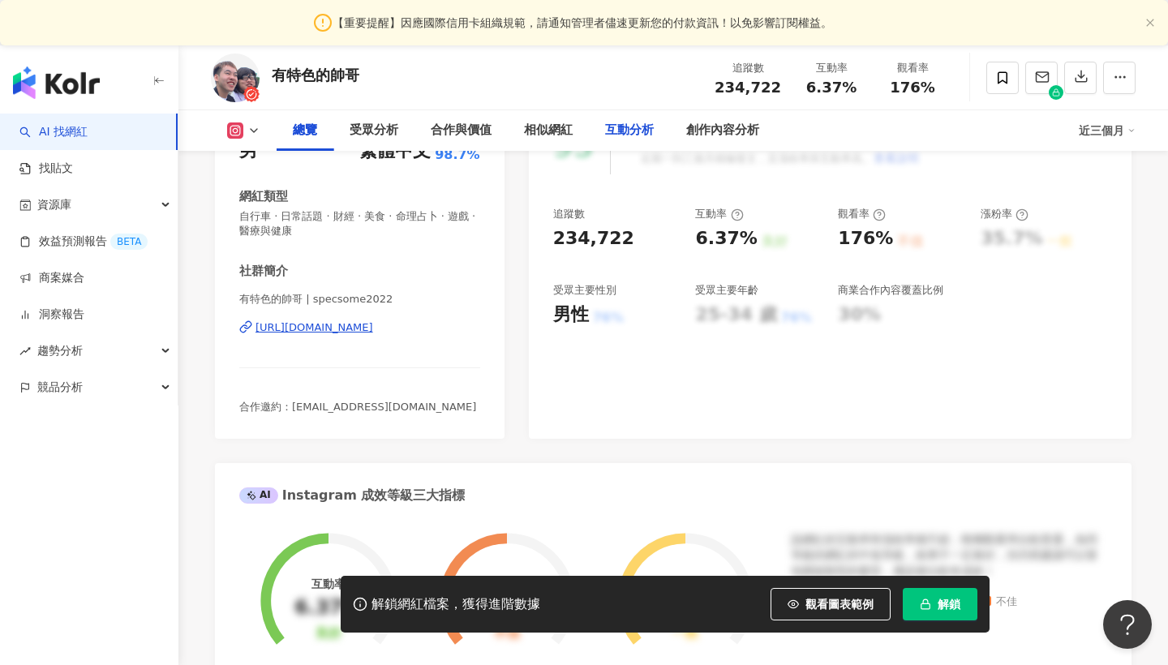
click at [623, 137] on div "互動分析" at bounding box center [629, 130] width 49 height 19
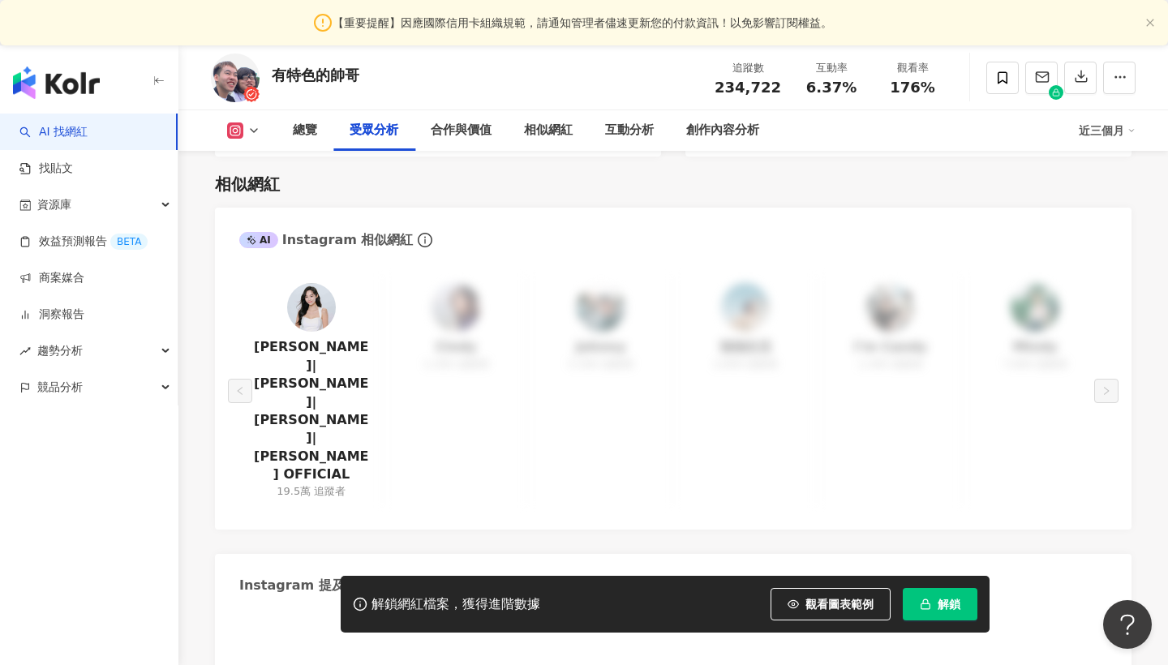
scroll to position [1320, 0]
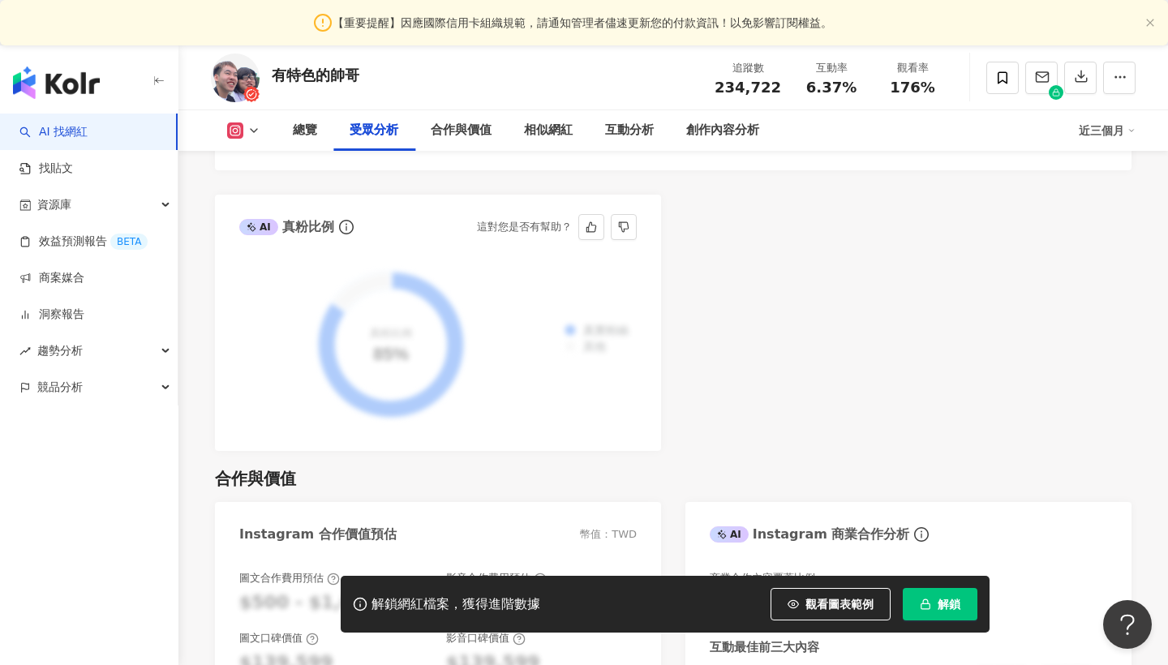
scroll to position [1763, 0]
